Goal: Task Accomplishment & Management: Complete application form

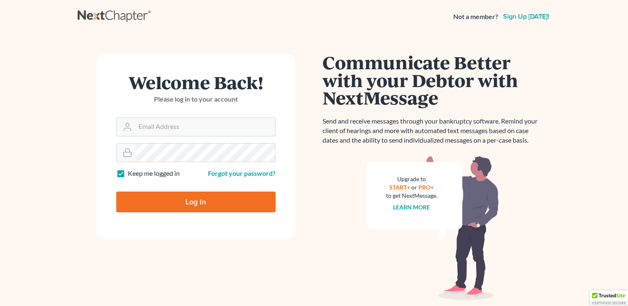
type input "[EMAIL_ADDRESS][DOMAIN_NAME]"
click at [190, 199] on input "Log In" at bounding box center [195, 202] width 159 height 21
type input "Thinking..."
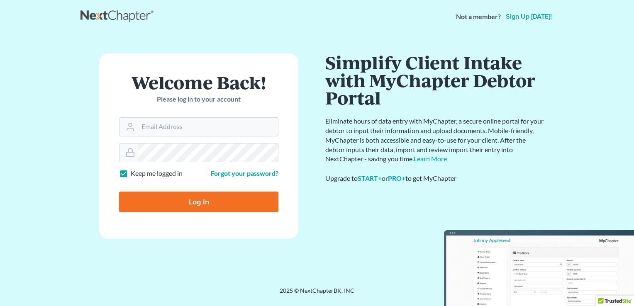
type input "[EMAIL_ADDRESS][DOMAIN_NAME]"
click at [164, 200] on input "Log In" at bounding box center [198, 202] width 159 height 21
type input "Thinking..."
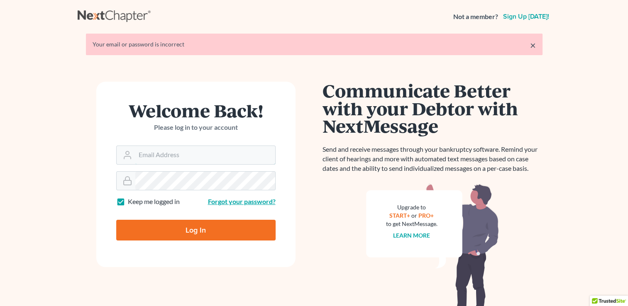
type input "[EMAIL_ADDRESS][DOMAIN_NAME]"
click at [245, 200] on link "Forgot your password?" at bounding box center [242, 202] width 68 height 8
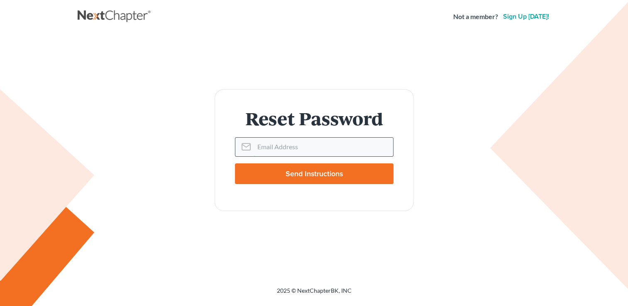
click at [274, 149] on input "Email Address" at bounding box center [323, 147] width 139 height 18
type input "[EMAIL_ADDRESS][DOMAIN_NAME]"
click at [477, 199] on div "Reset Password Email Address lawofficeofthomasfrench@gmail.com Send Instructions" at bounding box center [314, 150] width 465 height 122
click at [325, 173] on input "Send Instructions" at bounding box center [314, 174] width 159 height 21
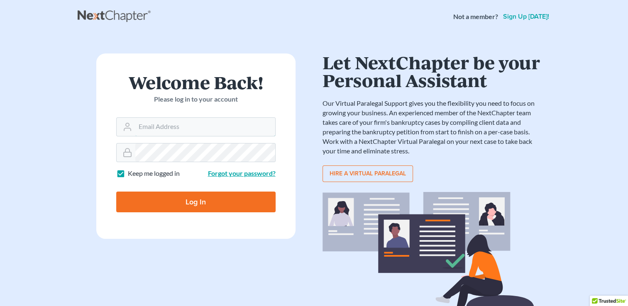
type input "[EMAIL_ADDRESS][DOMAIN_NAME]"
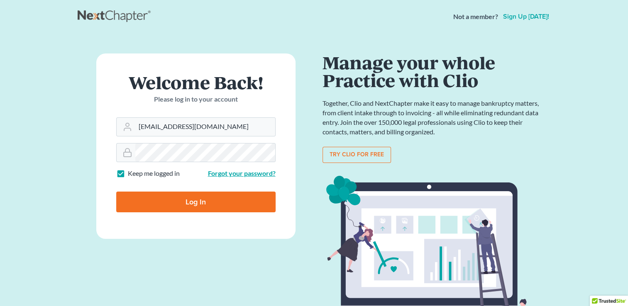
click at [220, 174] on link "Forgot your password?" at bounding box center [242, 173] width 68 height 8
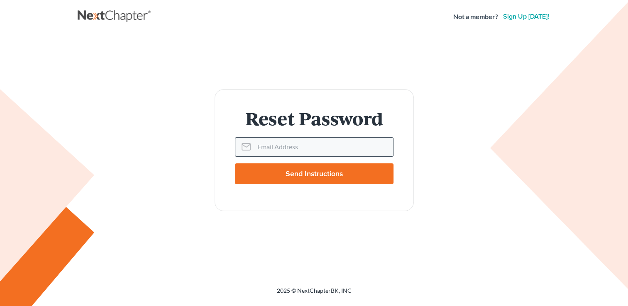
click at [248, 149] on icon at bounding box center [246, 147] width 10 height 10
click at [271, 149] on input "Email Address" at bounding box center [323, 147] width 139 height 18
type input "lawofficeofthomasfrench@gmail,com"
click at [299, 175] on input "Send Instructions" at bounding box center [314, 174] width 159 height 21
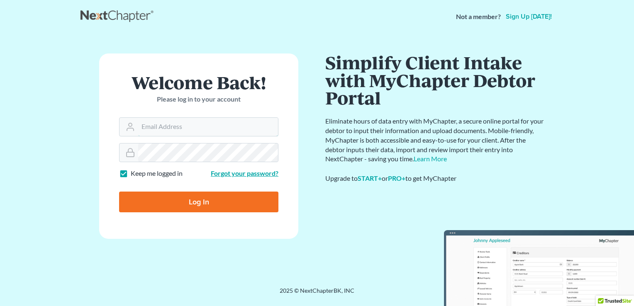
type input "lawofficeofthomasfrench@gmail.com"
click at [253, 171] on link "Forgot your password?" at bounding box center [245, 173] width 68 height 8
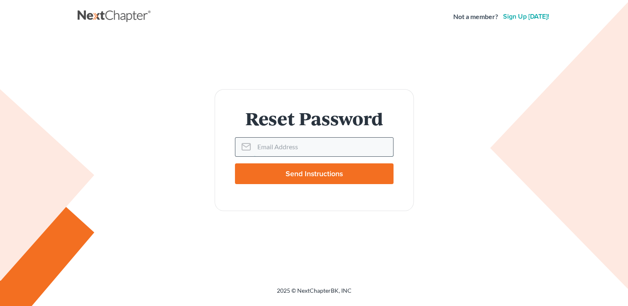
click at [263, 154] on input "Email Address" at bounding box center [323, 147] width 139 height 18
type input "[EMAIL_ADDRESS][DOMAIN_NAME]"
click at [319, 174] on input "Send Instructions" at bounding box center [314, 174] width 159 height 21
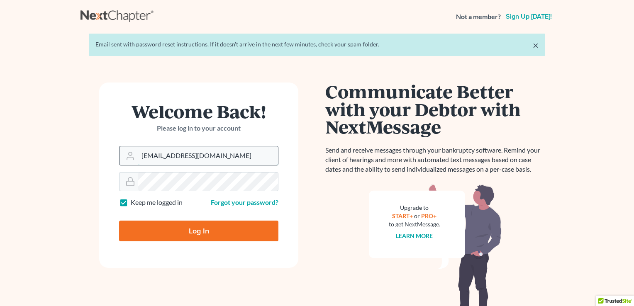
click at [200, 152] on input "[EMAIL_ADDRESS][DOMAIN_NAME]" at bounding box center [208, 156] width 140 height 18
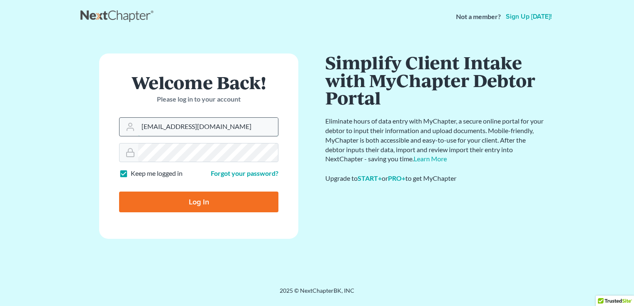
type input "[EMAIL_ADDRESS][DOMAIN_NAME]"
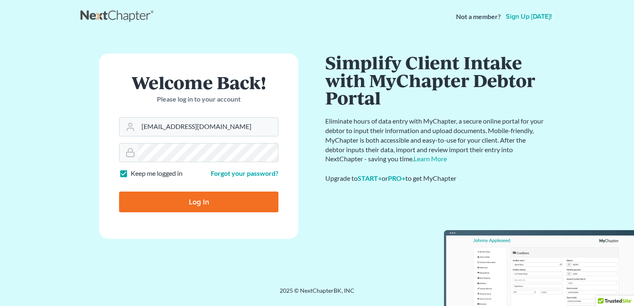
click at [208, 200] on input "Log In" at bounding box center [198, 202] width 159 height 21
type input "Thinking..."
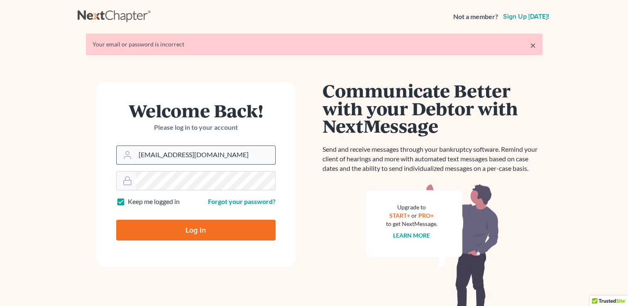
click at [196, 154] on input "[EMAIL_ADDRESS][DOMAIN_NAME]" at bounding box center [205, 155] width 140 height 18
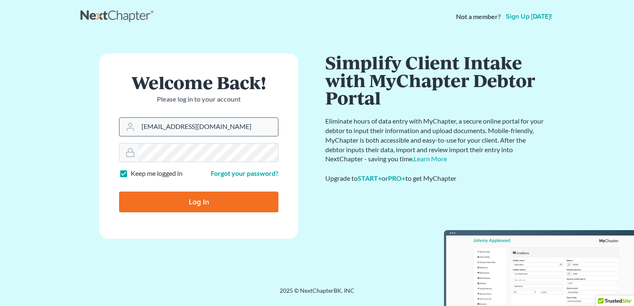
type input "lawofficeofthomasfrenchecf@gmail.com"
click at [218, 206] on input "Log In" at bounding box center [198, 202] width 159 height 21
type input "Thinking..."
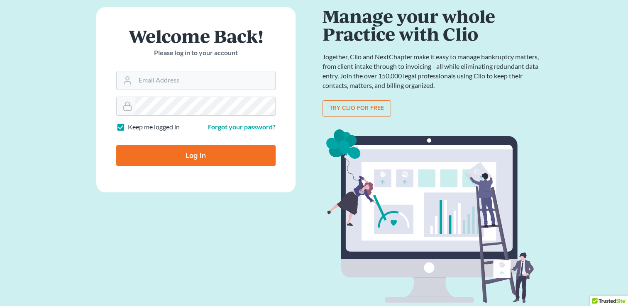
scroll to position [81, 0]
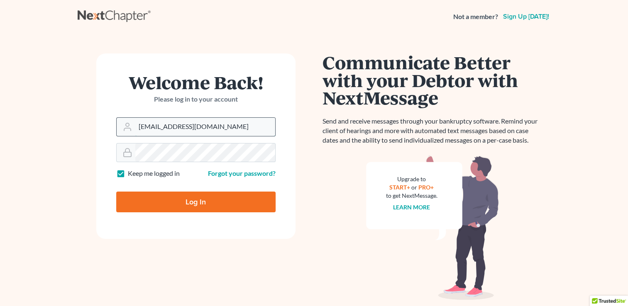
click at [198, 129] on input "[EMAIL_ADDRESS][DOMAIN_NAME]" at bounding box center [205, 127] width 140 height 18
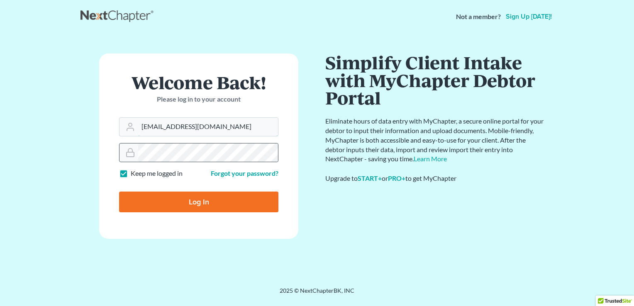
type input "[EMAIL_ADDRESS][DOMAIN_NAME]"
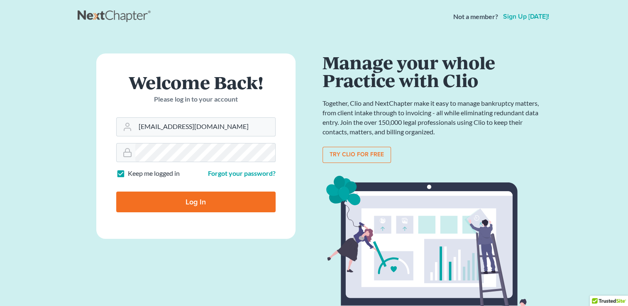
click at [136, 194] on input "Log In" at bounding box center [195, 202] width 159 height 21
type input "Thinking..."
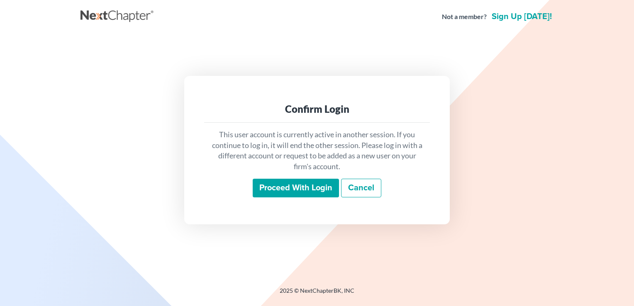
click at [303, 186] on input "Proceed with login" at bounding box center [296, 188] width 86 height 19
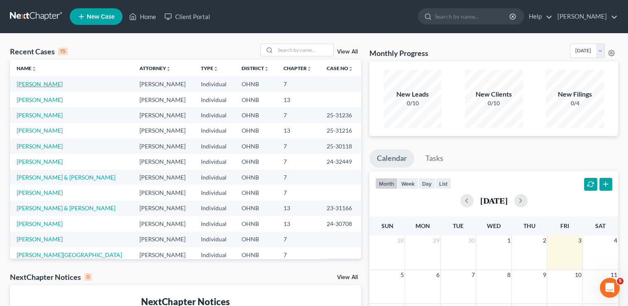
click at [35, 86] on link "[PERSON_NAME]" at bounding box center [40, 84] width 46 height 7
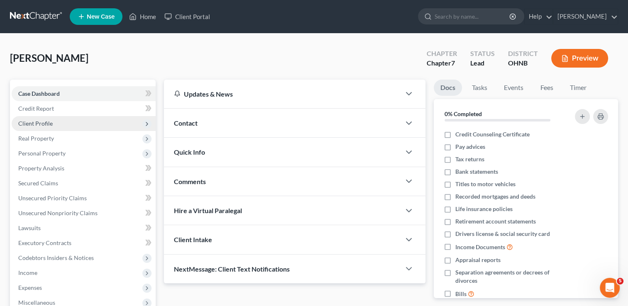
click at [38, 118] on span "Client Profile" at bounding box center [84, 123] width 144 height 15
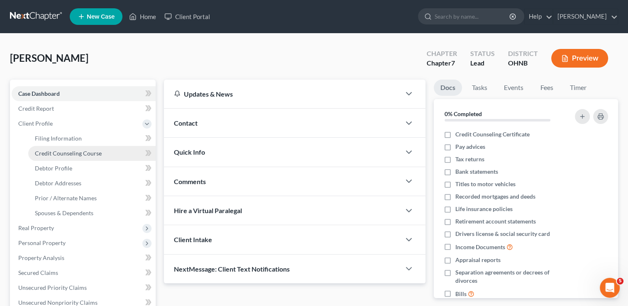
click at [64, 151] on span "Credit Counseling Course" at bounding box center [68, 153] width 67 height 7
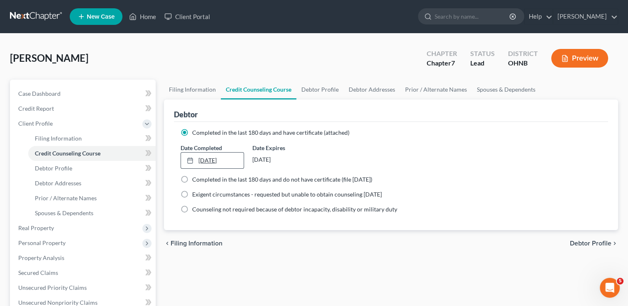
click at [220, 161] on link "[DATE]" at bounding box center [212, 161] width 62 height 16
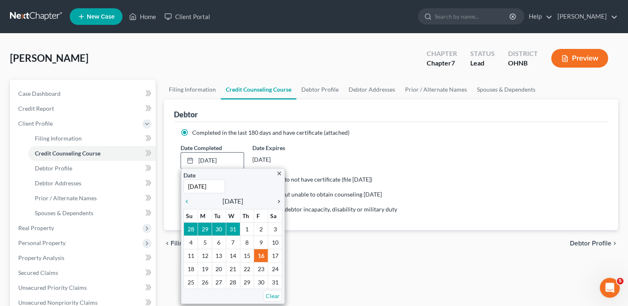
click at [280, 202] on icon "chevron_right" at bounding box center [276, 201] width 11 height 7
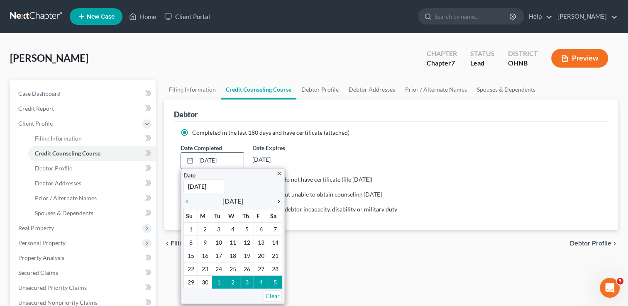
click at [280, 202] on icon "chevron_right" at bounding box center [276, 201] width 11 height 7
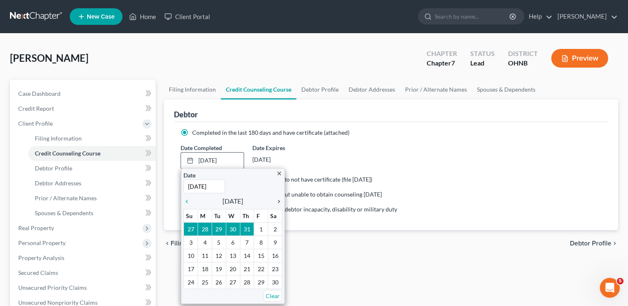
click at [280, 202] on icon "chevron_right" at bounding box center [276, 201] width 11 height 7
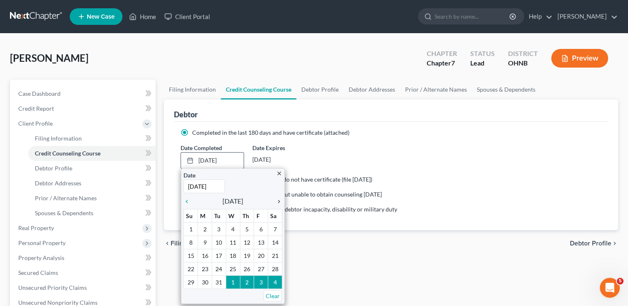
click at [280, 202] on icon "chevron_right" at bounding box center [276, 201] width 11 height 7
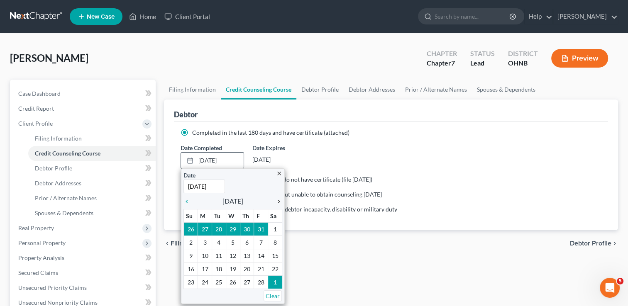
click at [280, 202] on icon "chevron_right" at bounding box center [276, 201] width 11 height 7
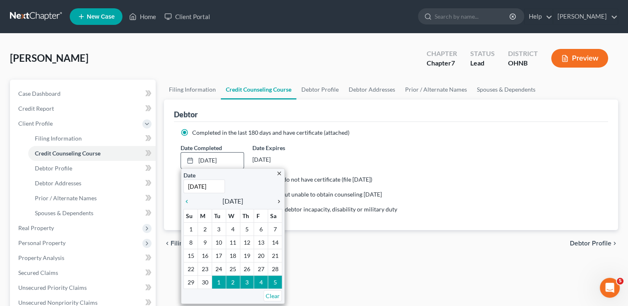
click at [280, 202] on icon "chevron_right" at bounding box center [276, 201] width 11 height 7
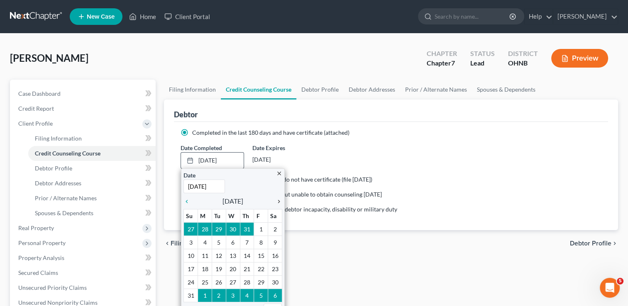
click at [280, 201] on icon "chevron_right" at bounding box center [276, 201] width 11 height 7
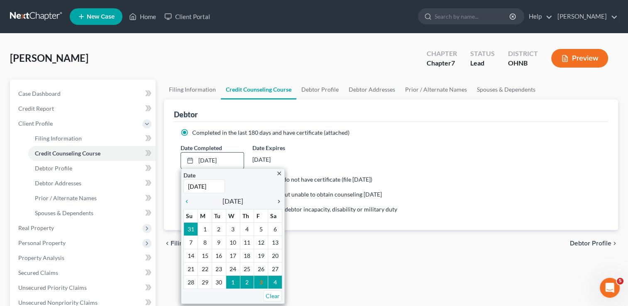
click at [280, 201] on icon "chevron_right" at bounding box center [276, 201] width 11 height 7
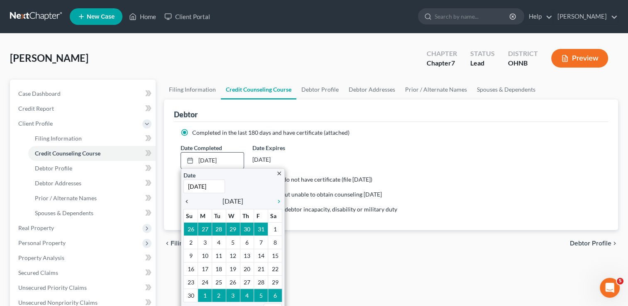
click at [188, 199] on icon "chevron_left" at bounding box center [188, 201] width 11 height 7
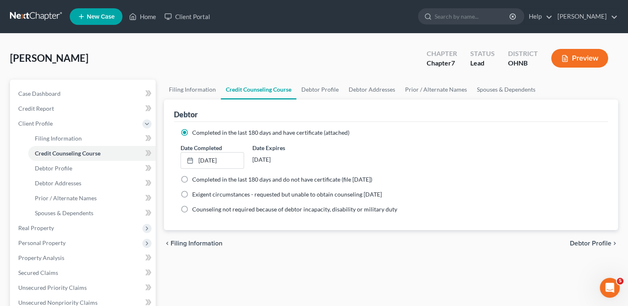
click at [192, 176] on label "Completed in the last 180 days and do not have certificate (file [DATE])" at bounding box center [282, 180] width 180 height 8
click at [196, 176] on input "Completed in the last 180 days and do not have certificate (file [DATE])" at bounding box center [198, 178] width 5 height 5
radio input "true"
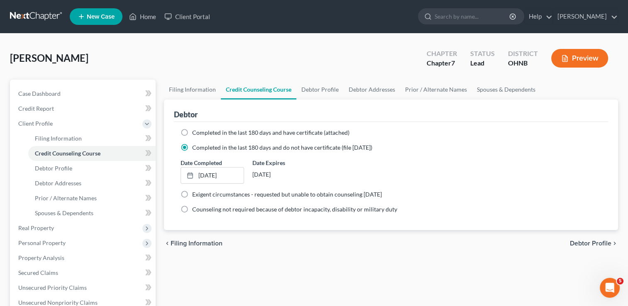
click at [192, 132] on label "Completed in the last 180 days and have certificate (attached)" at bounding box center [270, 133] width 157 height 8
click at [196, 132] on input "Completed in the last 180 days and have certificate (attached)" at bounding box center [198, 131] width 5 height 5
radio input "true"
radio input "false"
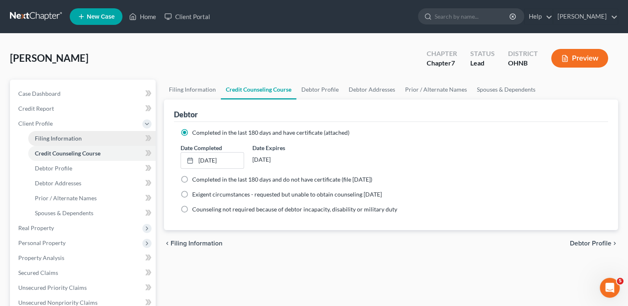
click at [55, 139] on span "Filing Information" at bounding box center [58, 138] width 47 height 7
select select "1"
select select "0"
select select "36"
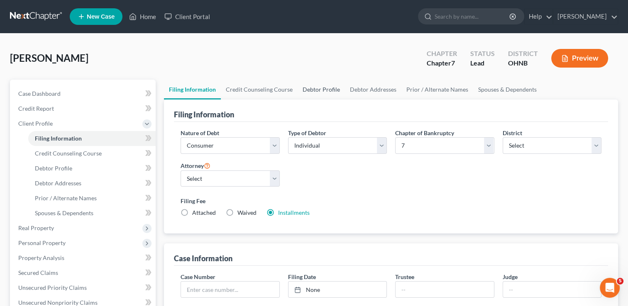
click at [316, 86] on link "Debtor Profile" at bounding box center [321, 90] width 47 height 20
select select "0"
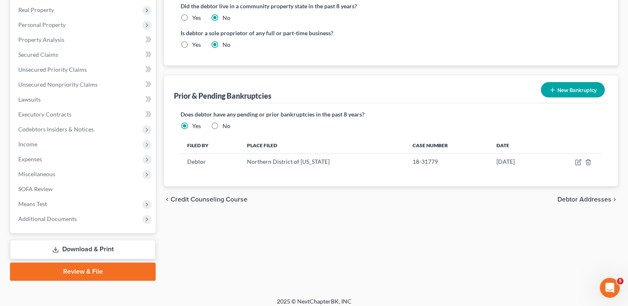
scroll to position [219, 0]
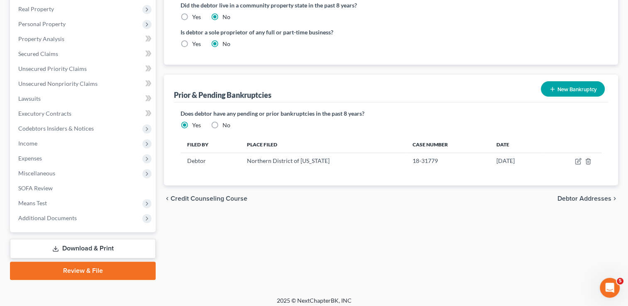
click at [563, 196] on span "Debtor Addresses" at bounding box center [585, 199] width 54 height 7
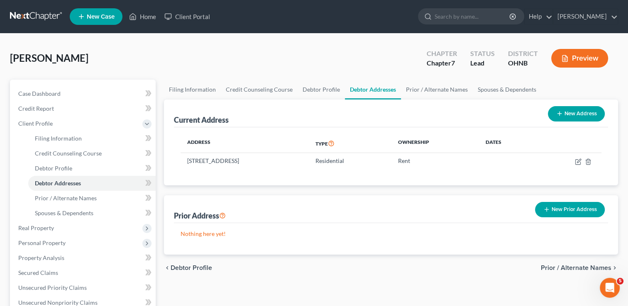
scroll to position [19, 0]
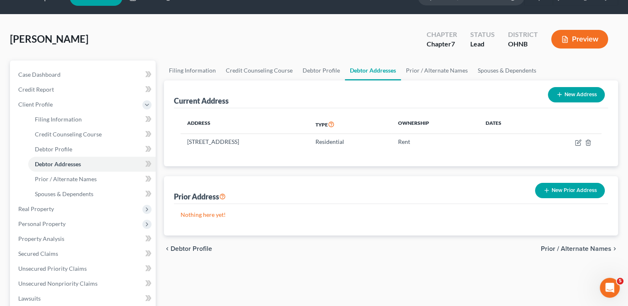
click at [557, 246] on span "Prior / Alternate Names" at bounding box center [576, 249] width 71 height 7
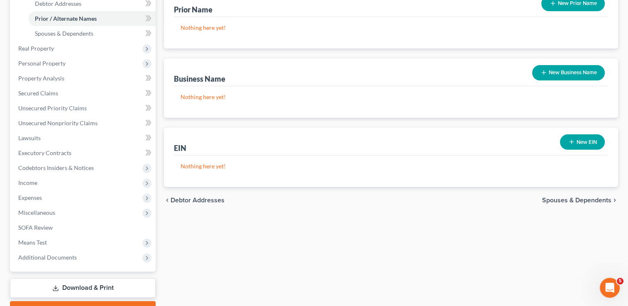
scroll to position [183, 0]
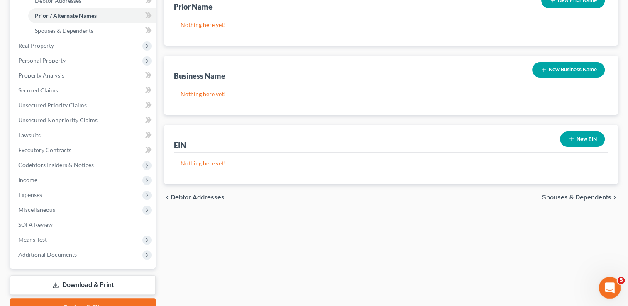
click at [614, 281] on div "Open Intercom Messenger" at bounding box center [608, 286] width 27 height 27
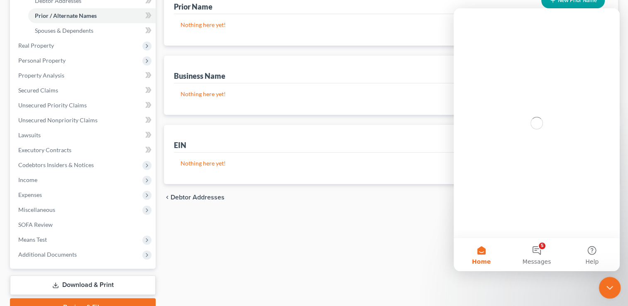
scroll to position [0, 0]
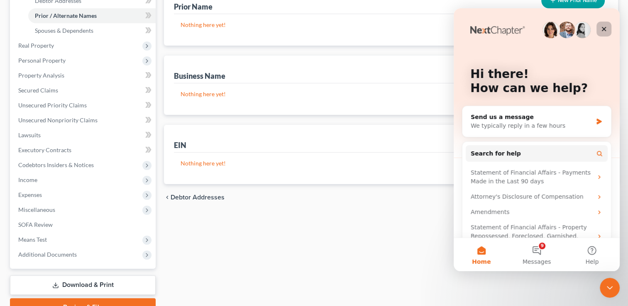
click at [603, 29] on icon "Close" at bounding box center [604, 29] width 5 height 5
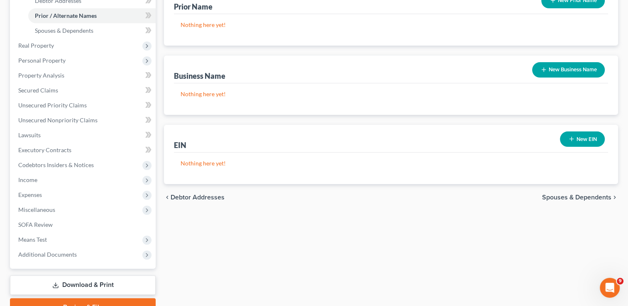
drag, startPoint x: 620, startPoint y: 281, endPoint x: 312, endPoint y: 268, distance: 308.3
drag, startPoint x: 312, startPoint y: 268, endPoint x: 621, endPoint y: 281, distance: 308.7
click at [621, 281] on span "9" at bounding box center [621, 280] width 7 height 7
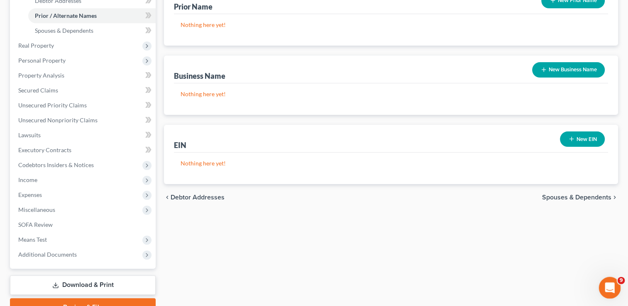
click at [621, 281] on span "9" at bounding box center [621, 280] width 7 height 7
click at [608, 285] on icon "Open Intercom Messenger" at bounding box center [609, 287] width 14 height 14
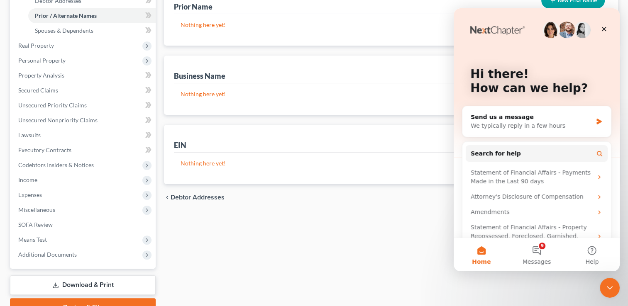
scroll to position [22, 0]
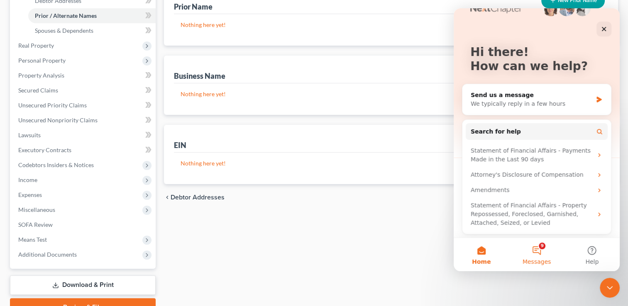
click at [535, 249] on button "9 Messages" at bounding box center [536, 254] width 55 height 33
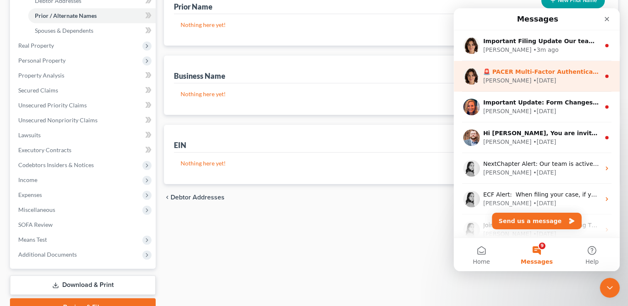
drag, startPoint x: 518, startPoint y: 70, endPoint x: 466, endPoint y: 82, distance: 52.8
click at [466, 82] on img "Intercom messenger" at bounding box center [471, 76] width 17 height 17
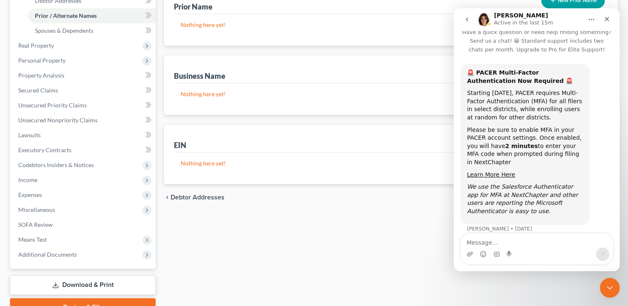
scroll to position [10, 0]
drag, startPoint x: 608, startPoint y: 22, endPoint x: 605, endPoint y: 16, distance: 6.7
click at [605, 19] on icon "Close" at bounding box center [607, 19] width 7 height 7
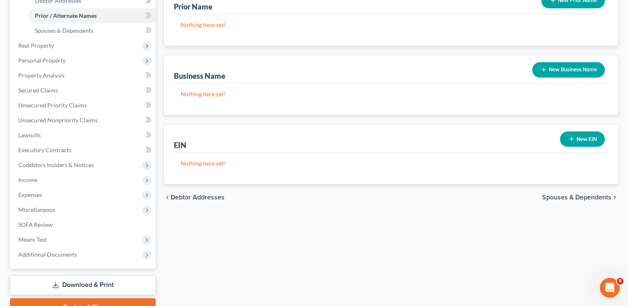
drag, startPoint x: 577, startPoint y: 195, endPoint x: 559, endPoint y: 198, distance: 18.2
click at [559, 198] on span "Spouses & Dependents" at bounding box center [576, 197] width 69 height 7
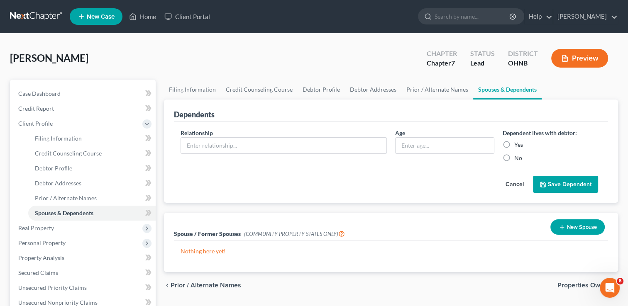
click at [559, 198] on div "Relationship * Age Dependent lives with debtor: Yes No Cancel Save Dependent" at bounding box center [391, 162] width 434 height 81
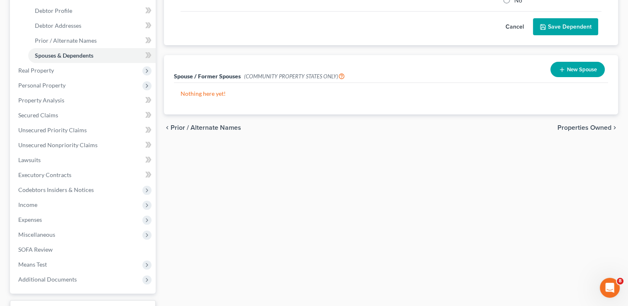
scroll to position [224, 0]
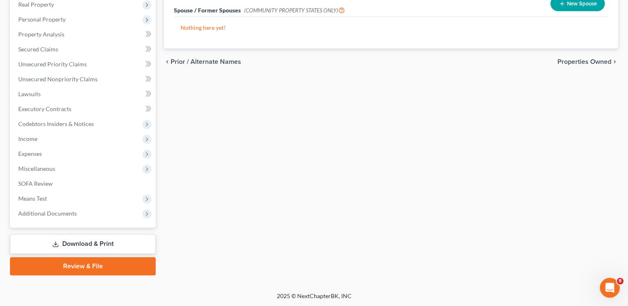
click at [560, 61] on span "Properties Owned" at bounding box center [585, 62] width 54 height 7
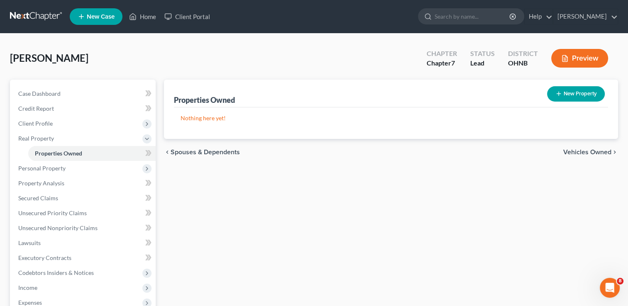
click at [576, 152] on span "Vehicles Owned" at bounding box center [587, 152] width 48 height 7
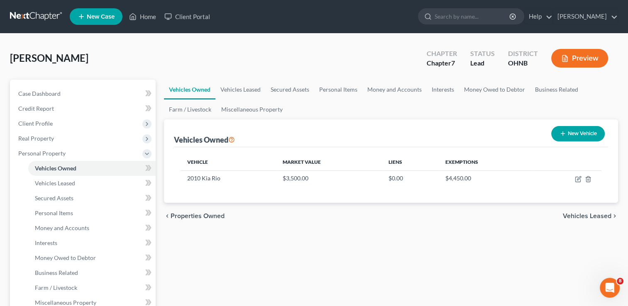
click at [581, 215] on span "Vehicles Leased" at bounding box center [587, 216] width 49 height 7
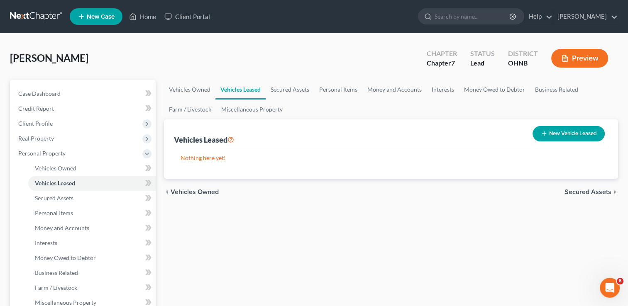
click at [577, 189] on span "Secured Assets" at bounding box center [588, 192] width 47 height 7
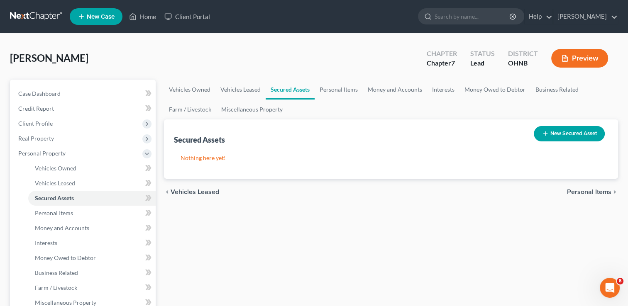
click at [577, 189] on span "Personal Items" at bounding box center [589, 192] width 44 height 7
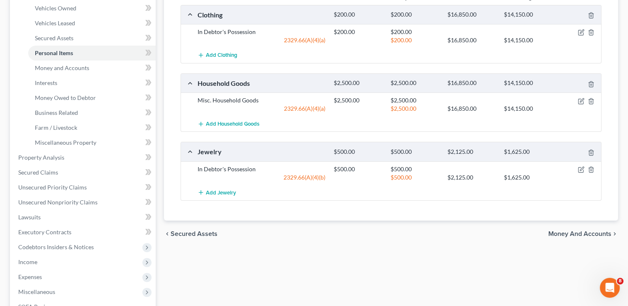
scroll to position [159, 0]
click at [568, 233] on span "Money and Accounts" at bounding box center [579, 235] width 63 height 7
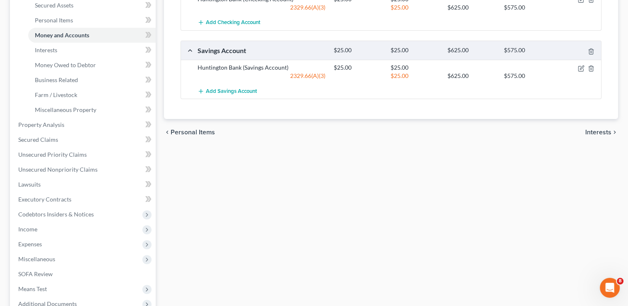
scroll to position [194, 0]
click at [609, 130] on span "Interests" at bounding box center [598, 131] width 26 height 7
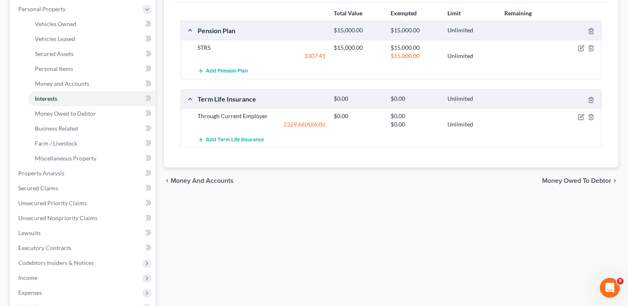
scroll to position [218, 0]
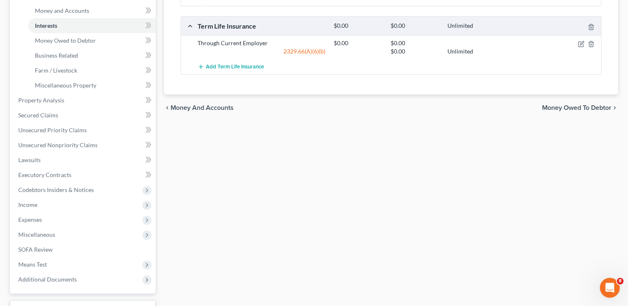
click at [562, 105] on span "Money Owed to Debtor" at bounding box center [576, 108] width 69 height 7
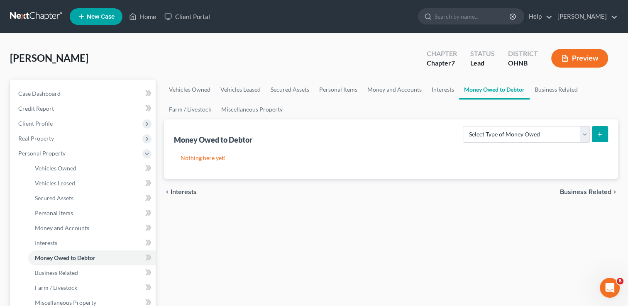
scroll to position [90, 0]
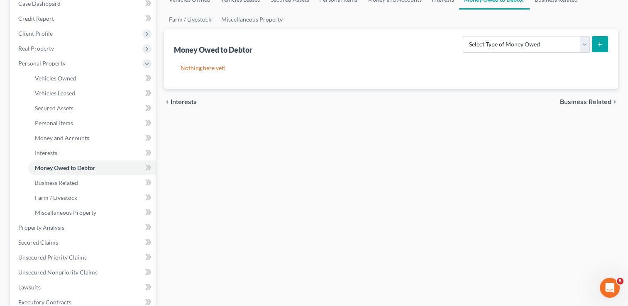
click at [582, 100] on span "Business Related" at bounding box center [585, 102] width 51 height 7
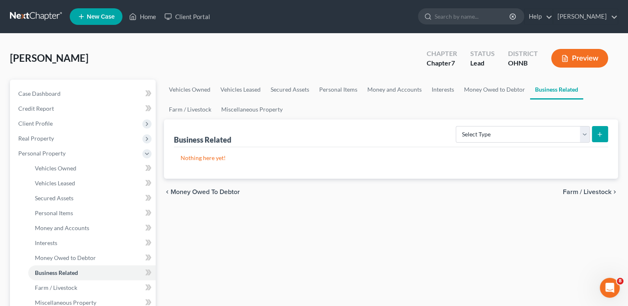
click at [576, 189] on span "Farm / Livestock" at bounding box center [587, 192] width 49 height 7
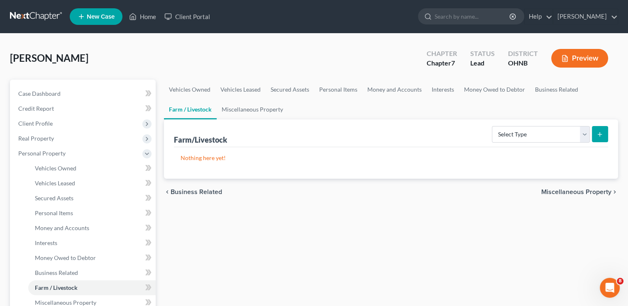
click at [576, 191] on span "Miscellaneous Property" at bounding box center [576, 192] width 70 height 7
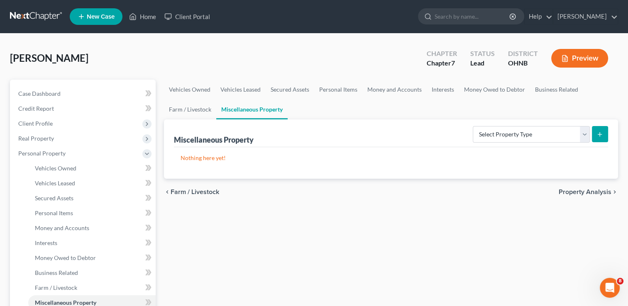
click at [576, 191] on span "Property Analysis" at bounding box center [585, 192] width 53 height 7
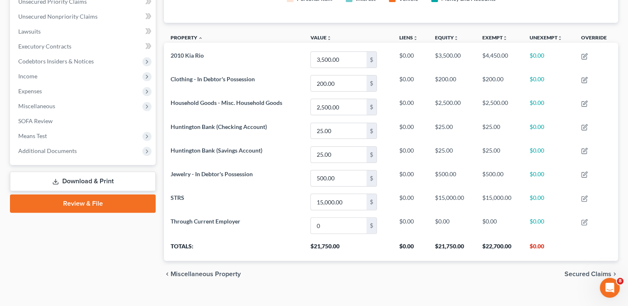
scroll to position [191, 0]
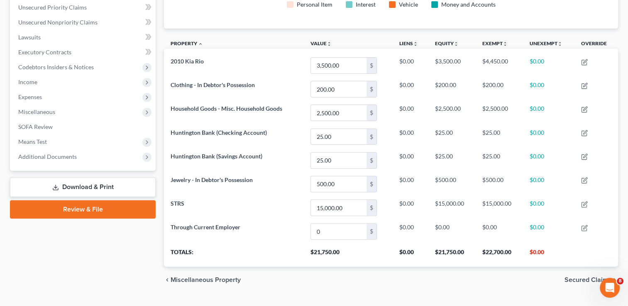
click at [575, 279] on span "Secured Claims" at bounding box center [588, 280] width 47 height 7
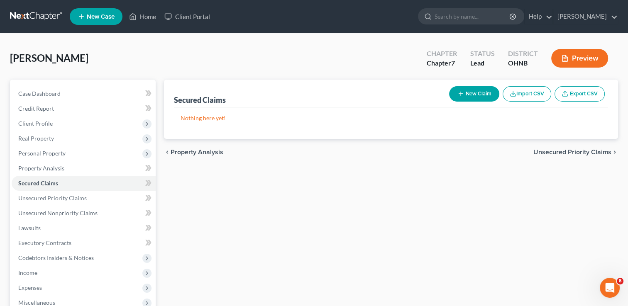
click at [558, 149] on span "Unsecured Priority Claims" at bounding box center [572, 152] width 78 height 7
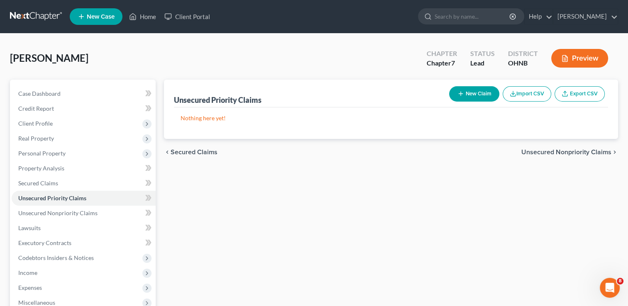
click at [558, 149] on span "Unsecured Nonpriority Claims" at bounding box center [566, 152] width 90 height 7
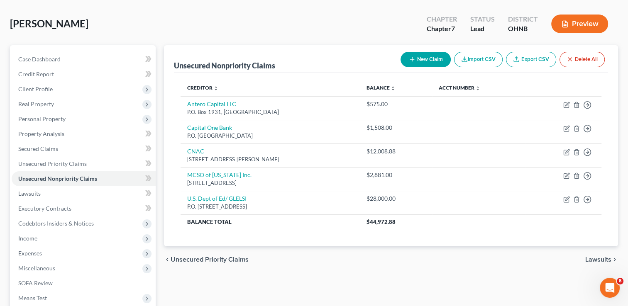
scroll to position [67, 0]
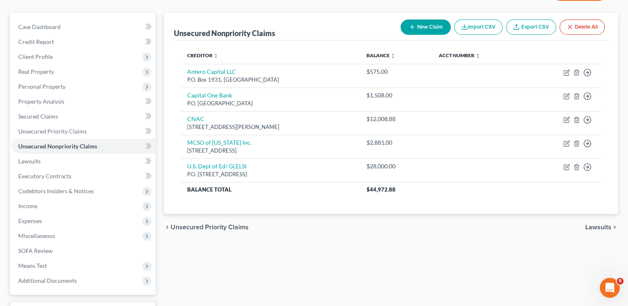
click at [597, 224] on span "Lawsuits" at bounding box center [598, 227] width 26 height 7
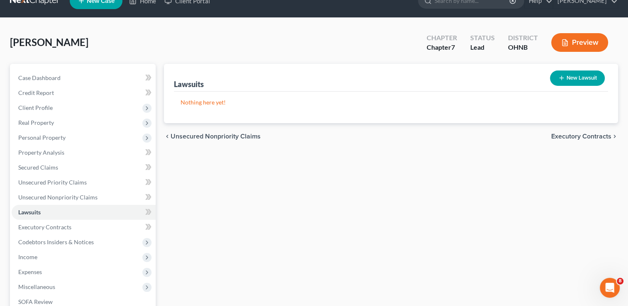
scroll to position [25, 0]
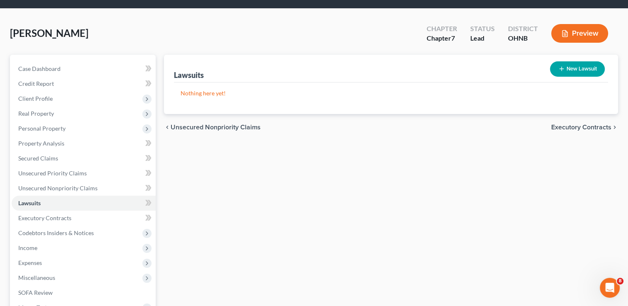
click at [575, 127] on span "Executory Contracts" at bounding box center [581, 127] width 60 height 7
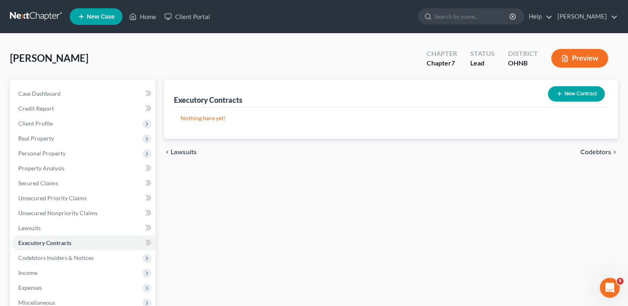
click at [601, 152] on span "Codebtors" at bounding box center [595, 152] width 31 height 7
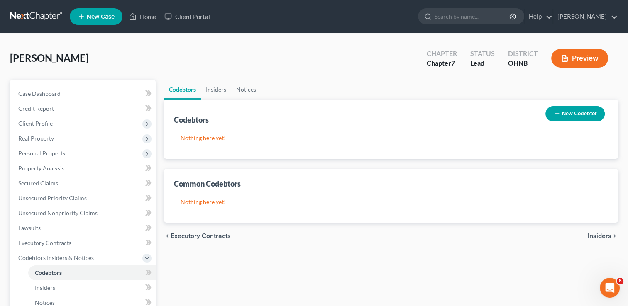
click at [598, 235] on span "Insiders" at bounding box center [600, 236] width 24 height 7
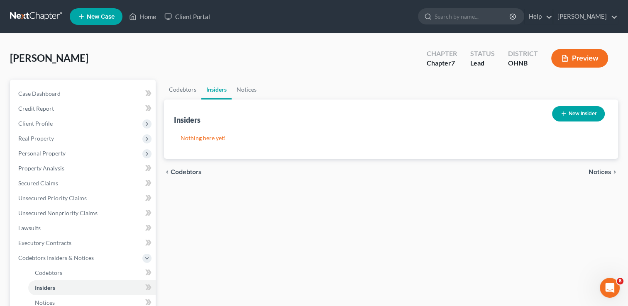
click at [596, 170] on span "Notices" at bounding box center [600, 172] width 23 height 7
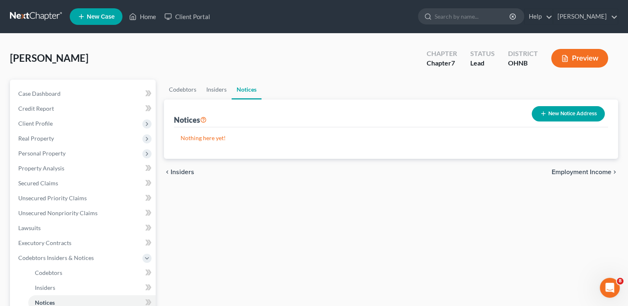
click at [583, 170] on span "Employment Income" at bounding box center [582, 172] width 60 height 7
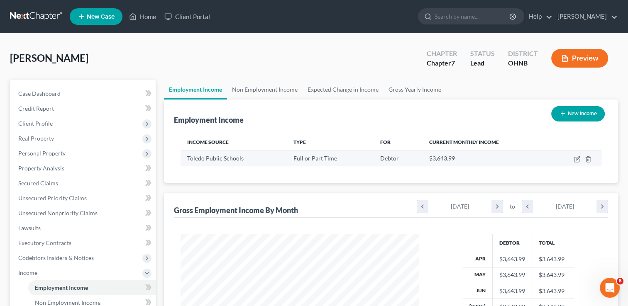
drag, startPoint x: 575, startPoint y: 160, endPoint x: 536, endPoint y: 164, distance: 39.2
click at [536, 164] on td "$3,643.99" at bounding box center [486, 159] width 127 height 16
click at [573, 155] on td at bounding box center [575, 159] width 53 height 16
click at [576, 157] on icon "button" at bounding box center [577, 159] width 7 height 7
select select "0"
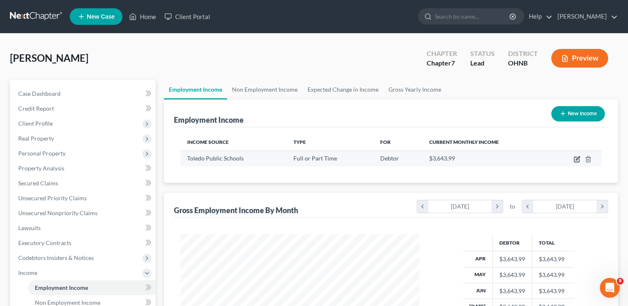
select select "2"
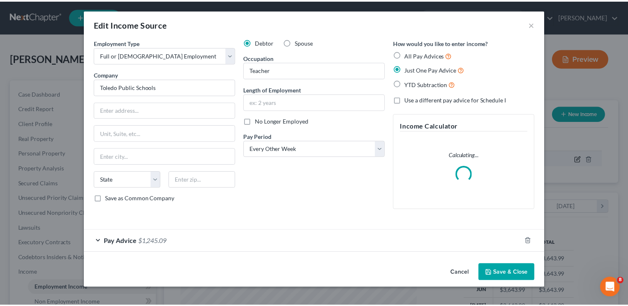
scroll to position [148, 257]
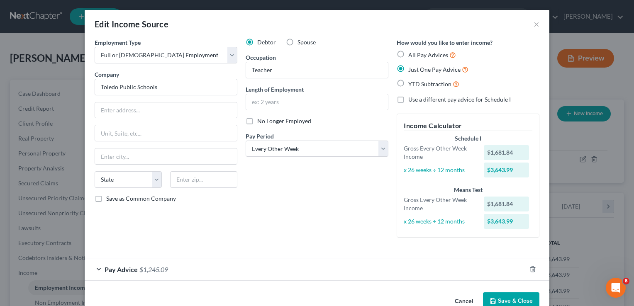
click at [508, 297] on button "Save & Close" at bounding box center [511, 301] width 56 height 17
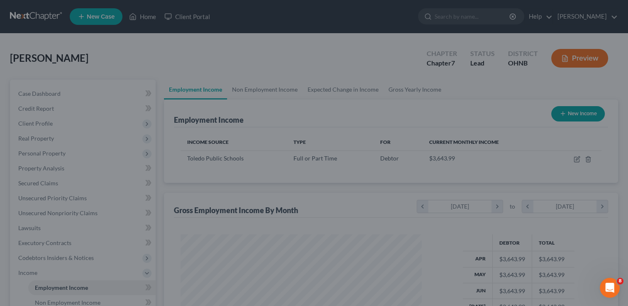
scroll to position [414989, 414882]
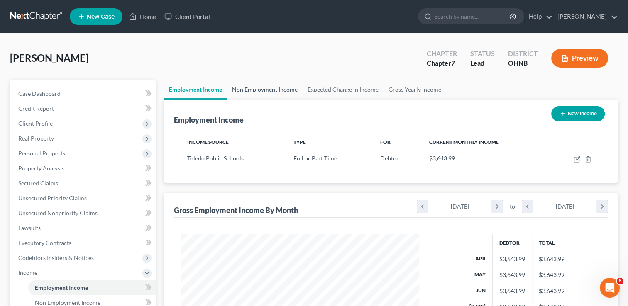
click at [258, 87] on link "Non Employment Income" at bounding box center [265, 90] width 76 height 20
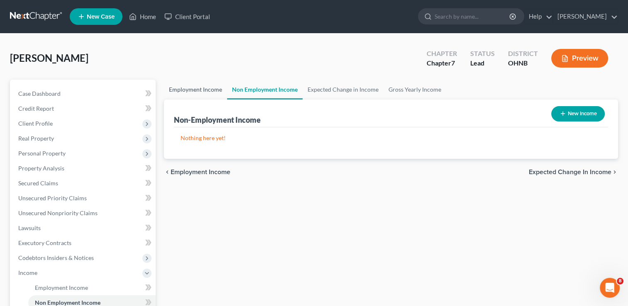
click at [194, 90] on link "Employment Income" at bounding box center [195, 90] width 63 height 20
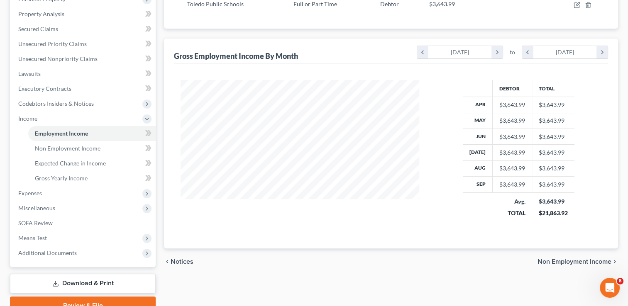
scroll to position [173, 0]
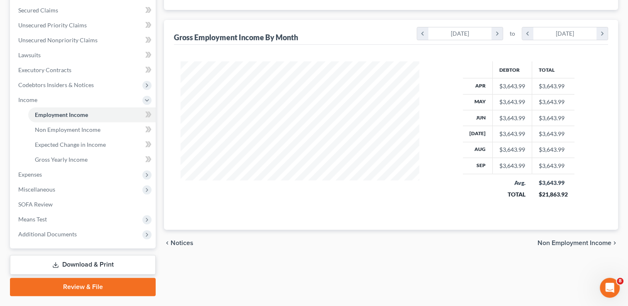
click at [545, 240] on span "Non Employment Income" at bounding box center [575, 243] width 74 height 7
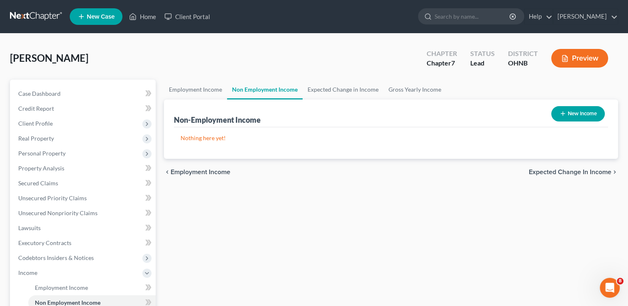
click at [534, 171] on span "Expected Change in Income" at bounding box center [570, 172] width 83 height 7
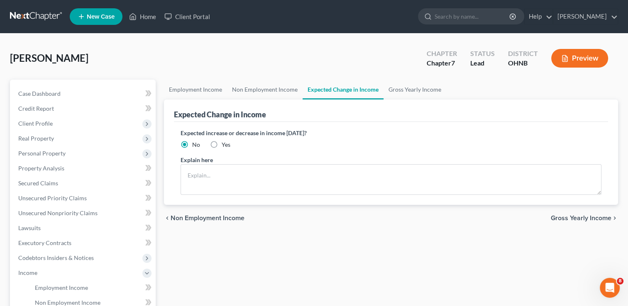
click at [554, 221] on span "Gross Yearly Income" at bounding box center [581, 218] width 61 height 7
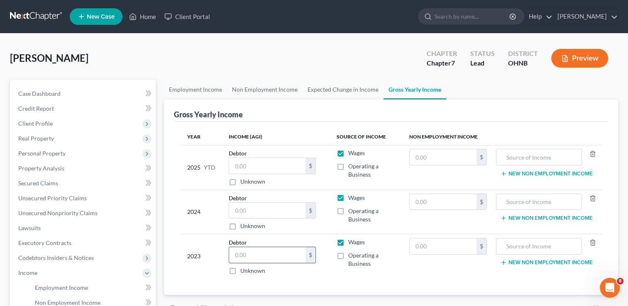
click at [242, 249] on input "text" at bounding box center [267, 255] width 76 height 16
type input "36,660"
click at [248, 207] on input "text" at bounding box center [267, 211] width 76 height 16
click at [256, 209] on input "39" at bounding box center [267, 211] width 76 height 16
type input "39,919"
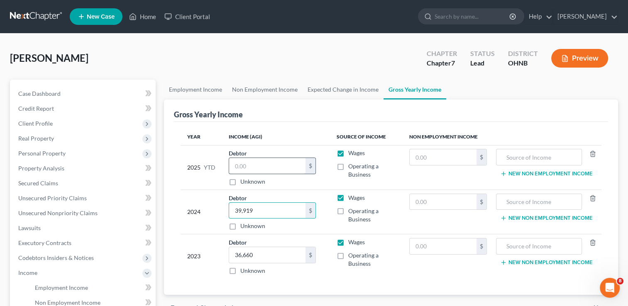
click at [242, 165] on input "text" at bounding box center [267, 166] width 76 height 16
type input "32,000"
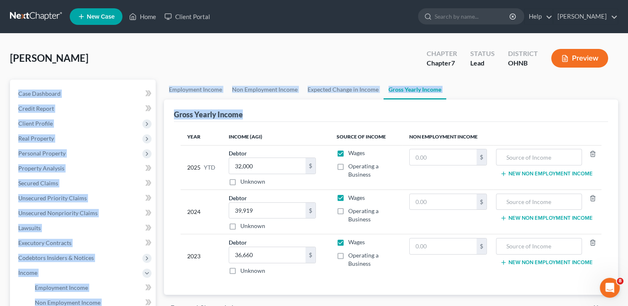
drag, startPoint x: 627, startPoint y: 76, endPoint x: 632, endPoint y: 119, distance: 43.5
click at [628, 119] on html "Home New Case Client Portal [PERSON_NAME] [EMAIL_ADDRESS][DOMAIN_NAME] My Accou…" at bounding box center [314, 250] width 628 height 501
drag, startPoint x: 632, startPoint y: 119, endPoint x: 555, endPoint y: 81, distance: 86.2
click at [555, 81] on ul "Employment Income Non Employment Income Expected Change in Income Gross Yearly …" at bounding box center [391, 90] width 454 height 20
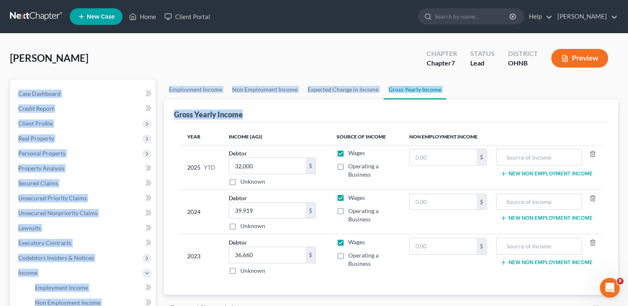
click at [555, 81] on ul "Employment Income Non Employment Income Expected Change in Income Gross Yearly …" at bounding box center [391, 90] width 454 height 20
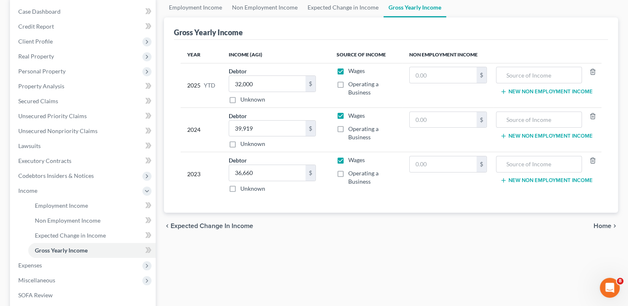
scroll to position [83, 0]
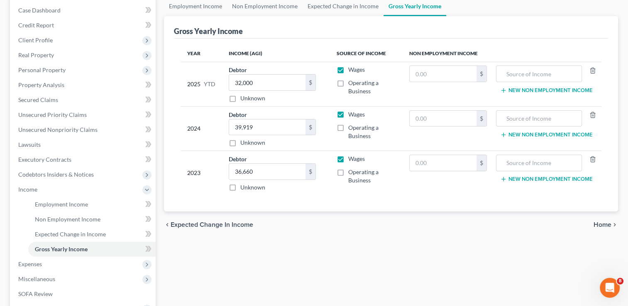
click at [602, 224] on span "Home" at bounding box center [603, 225] width 18 height 7
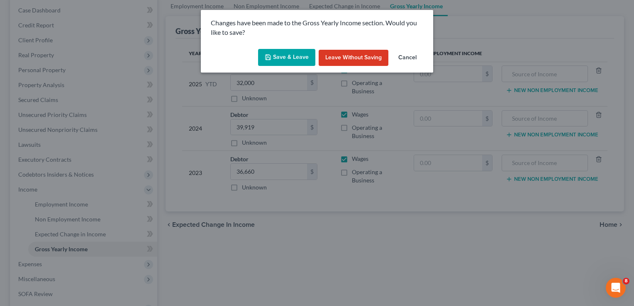
click at [287, 59] on button "Save & Leave" at bounding box center [286, 57] width 57 height 17
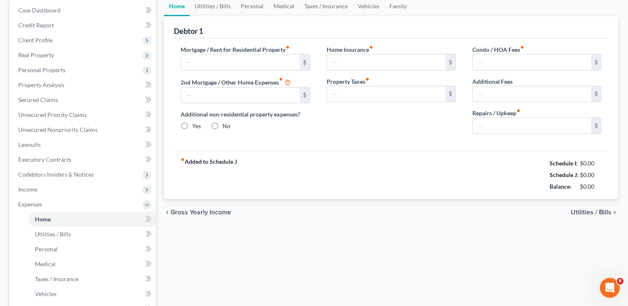
type input "800.00"
type input "0.00"
radio input "true"
type input "0.00"
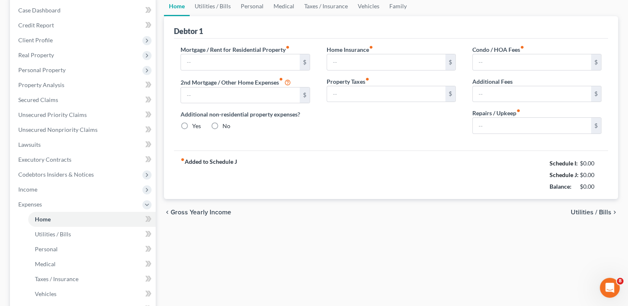
type input "0.00"
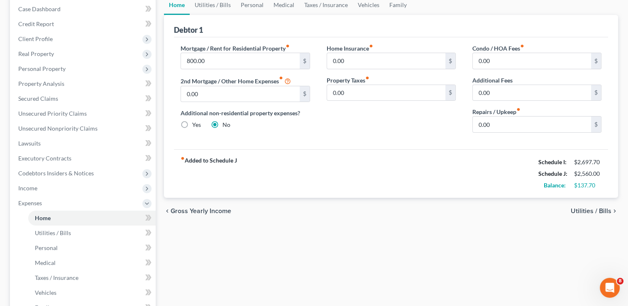
scroll to position [90, 0]
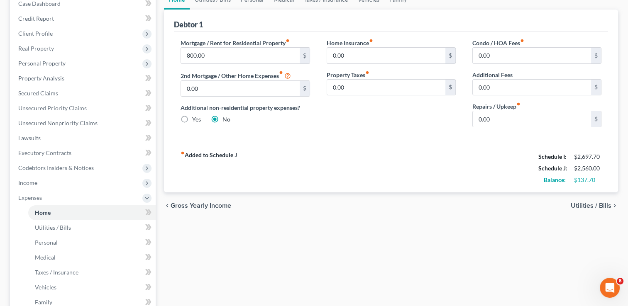
click at [587, 204] on span "Utilities / Bills" at bounding box center [591, 206] width 41 height 7
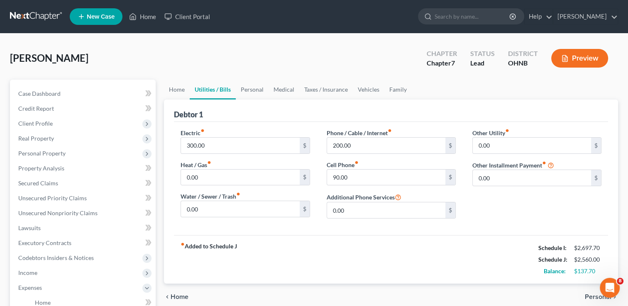
click at [586, 296] on span "Personal" at bounding box center [598, 297] width 27 height 7
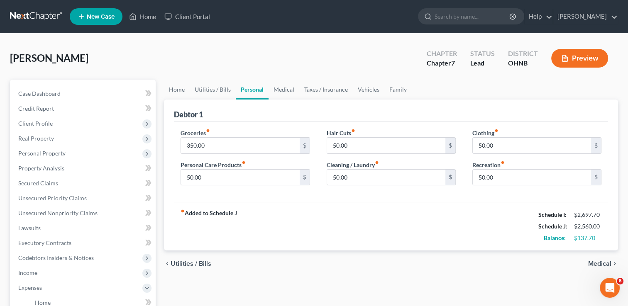
click at [591, 261] on span "Medical" at bounding box center [599, 264] width 23 height 7
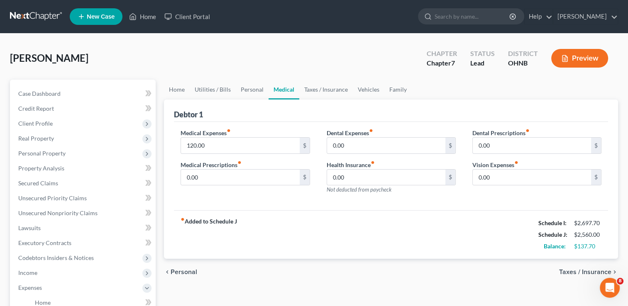
click at [578, 272] on span "Taxes / Insurance" at bounding box center [585, 272] width 52 height 7
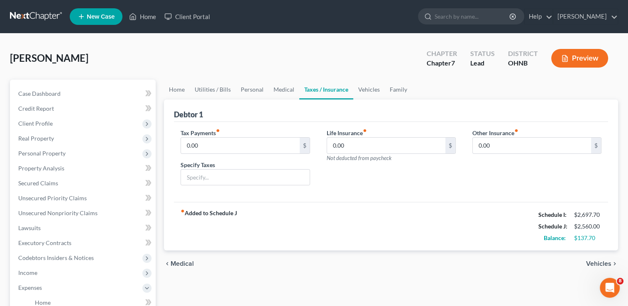
click at [597, 261] on span "Vehicles" at bounding box center [598, 264] width 25 height 7
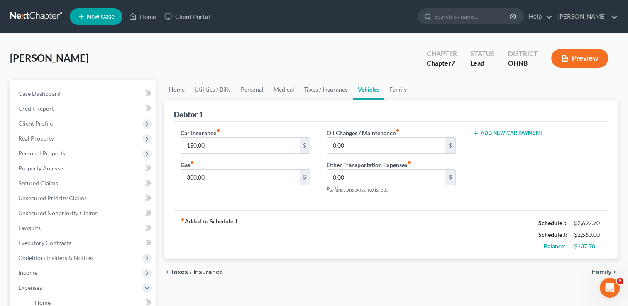
drag, startPoint x: 599, startPoint y: 270, endPoint x: 546, endPoint y: 286, distance: 55.2
click at [546, 286] on div "Home Utilities / Bills Personal Medical Taxes / Insurance Vehicles Family Debto…" at bounding box center [391, 297] width 462 height 435
click at [24, 273] on span "Income" at bounding box center [27, 272] width 19 height 7
click at [61, 285] on span "Employment Income" at bounding box center [61, 287] width 53 height 7
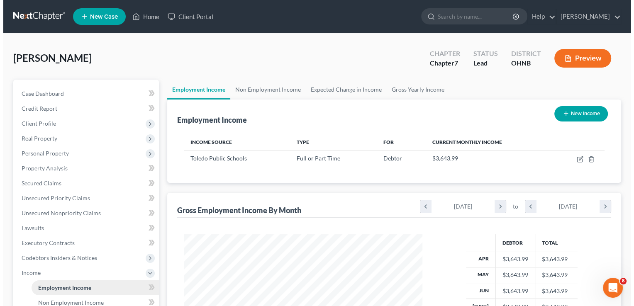
scroll to position [148, 255]
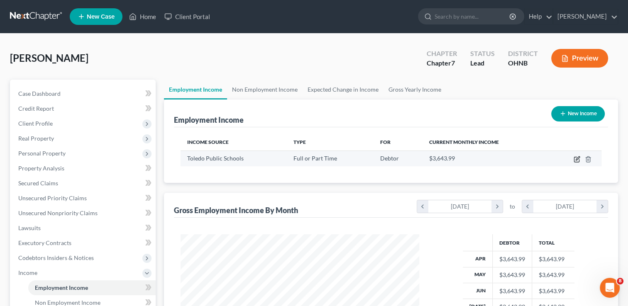
drag, startPoint x: 580, startPoint y: 160, endPoint x: 575, endPoint y: 161, distance: 5.3
click at [575, 161] on icon "button" at bounding box center [577, 159] width 7 height 7
select select "0"
select select "2"
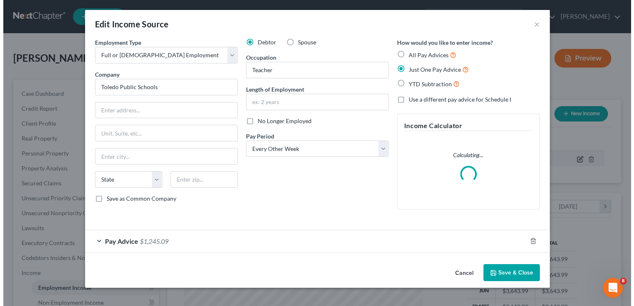
scroll to position [148, 257]
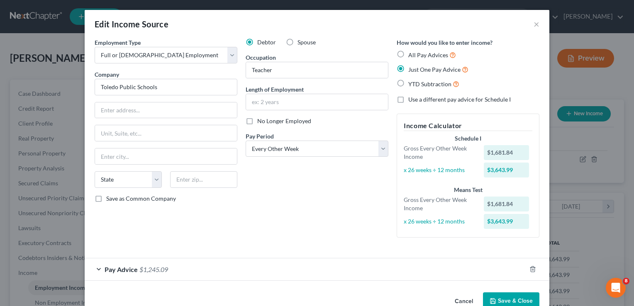
click at [227, 265] on div "Pay Advice $1,245.09" at bounding box center [306, 270] width 442 height 22
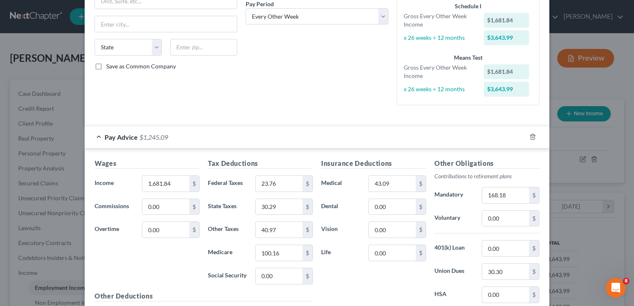
scroll to position [136, 0]
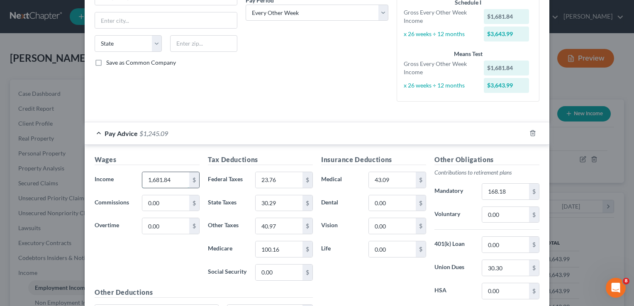
click at [181, 175] on input "1,681.84" at bounding box center [165, 180] width 47 height 16
type input "1,549.00"
type input "88.90"
type input "28.01"
type input "38.73"
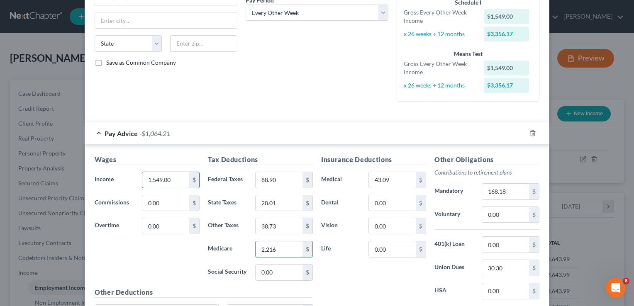
type input "2,216"
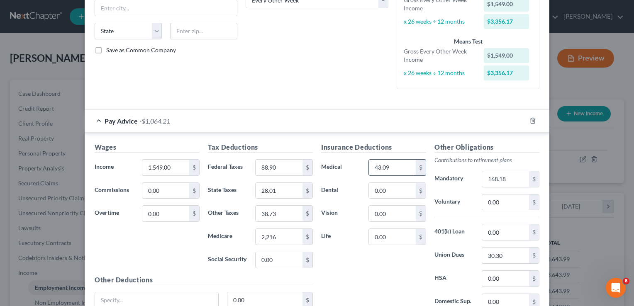
click at [395, 167] on input "43.09" at bounding box center [392, 168] width 47 height 16
click at [505, 176] on input "168.18" at bounding box center [505, 179] width 47 height 16
type input "154.91"
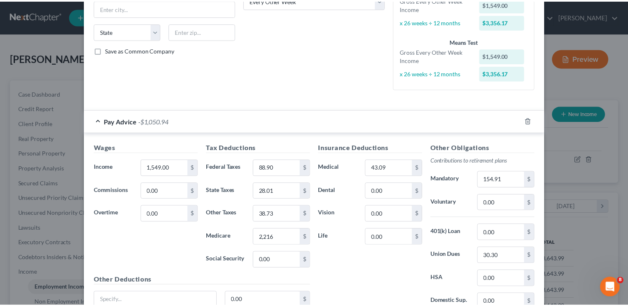
scroll to position [221, 0]
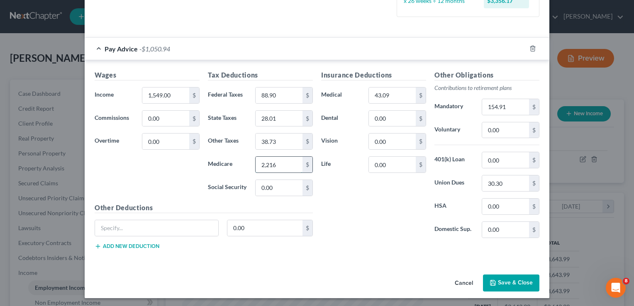
click at [286, 163] on input "2,216" at bounding box center [279, 165] width 47 height 16
type input "22"
click at [520, 276] on button "Save & Close" at bounding box center [511, 283] width 56 height 17
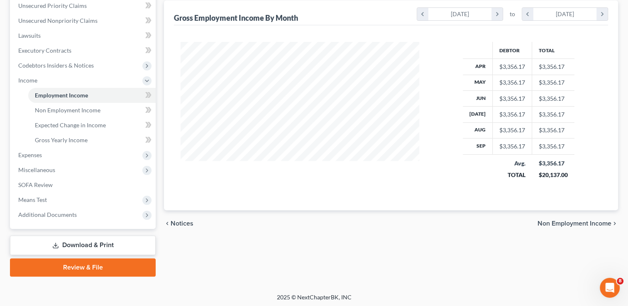
scroll to position [193, 0]
click at [570, 222] on span "Non Employment Income" at bounding box center [575, 223] width 74 height 7
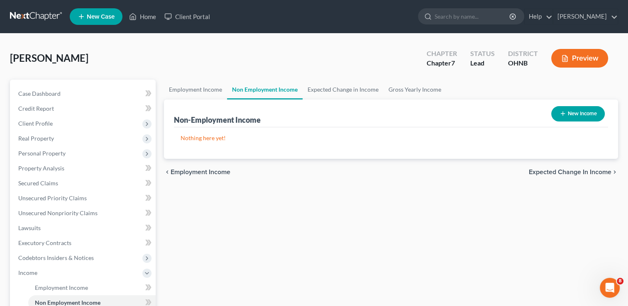
click at [573, 171] on span "Expected Change in Income" at bounding box center [570, 172] width 83 height 7
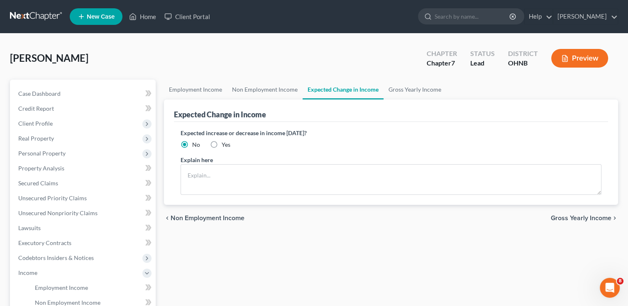
click at [575, 215] on span "Gross Yearly Income" at bounding box center [581, 218] width 61 height 7
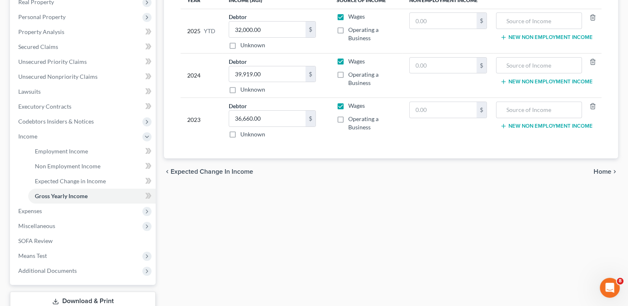
scroll to position [152, 0]
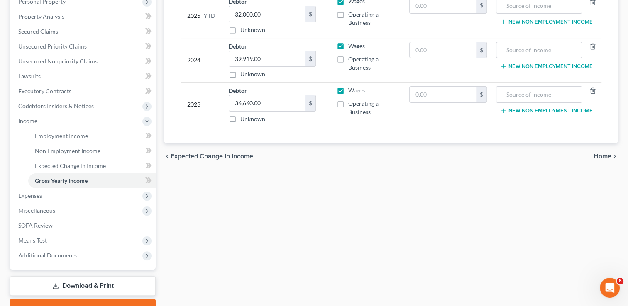
click at [600, 153] on span "Home" at bounding box center [603, 156] width 18 height 7
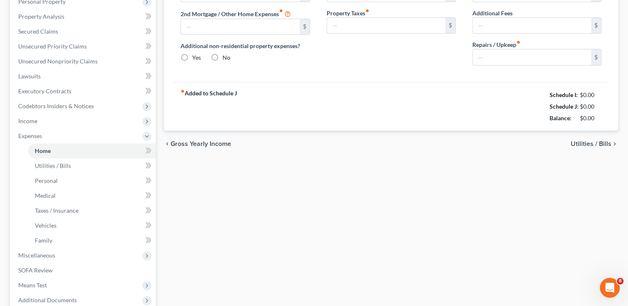
type input "800.00"
type input "0.00"
radio input "true"
type input "0.00"
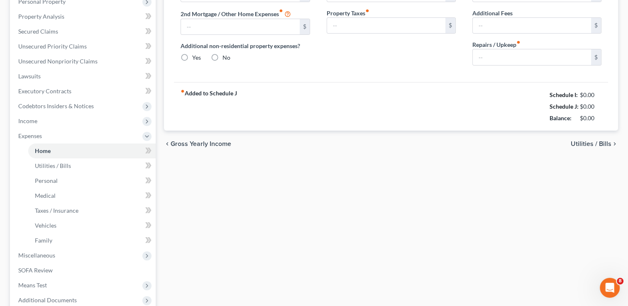
type input "0.00"
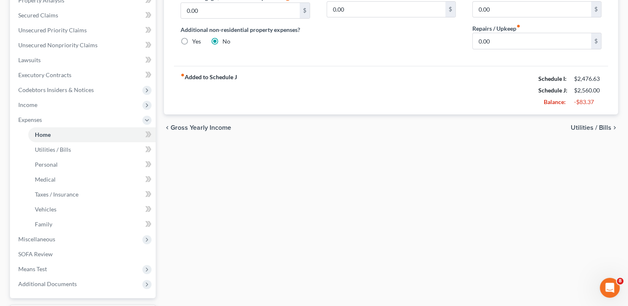
scroll to position [169, 0]
click at [591, 124] on span "Utilities / Bills" at bounding box center [591, 127] width 41 height 7
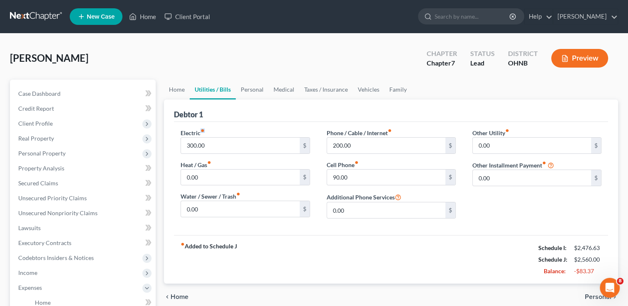
drag, startPoint x: 200, startPoint y: 135, endPoint x: 174, endPoint y: 138, distance: 25.5
click at [174, 138] on div "Electric fiber_manual_record 300.00 $ Heat / Gas fiber_manual_record 0.00 $ Wat…" at bounding box center [245, 177] width 146 height 97
drag, startPoint x: 174, startPoint y: 138, endPoint x: 218, endPoint y: 146, distance: 44.4
click at [218, 146] on input "300.00" at bounding box center [240, 146] width 118 height 16
type input "250"
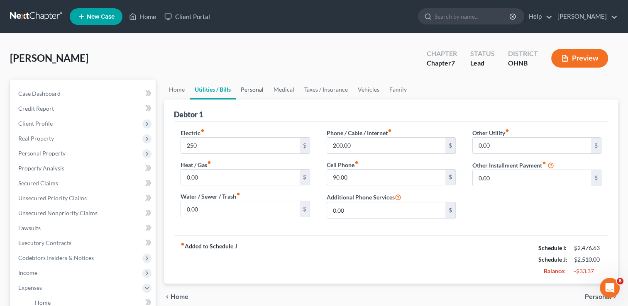
click at [256, 88] on link "Personal" at bounding box center [252, 90] width 33 height 20
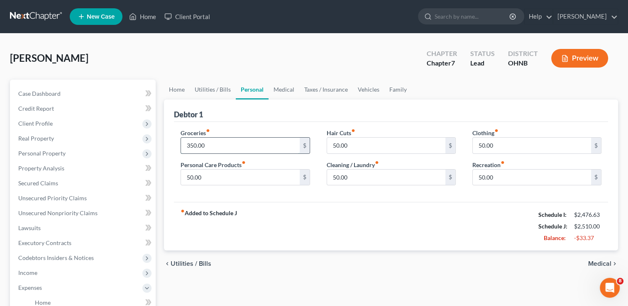
click at [192, 148] on input "350.00" at bounding box center [240, 146] width 118 height 16
type input "300"
click at [594, 263] on span "Medical" at bounding box center [599, 264] width 23 height 7
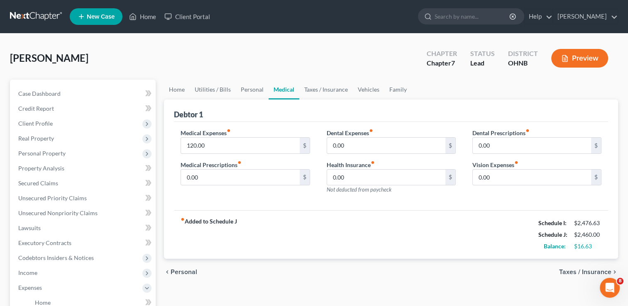
click at [590, 271] on span "Taxes / Insurance" at bounding box center [585, 272] width 52 height 7
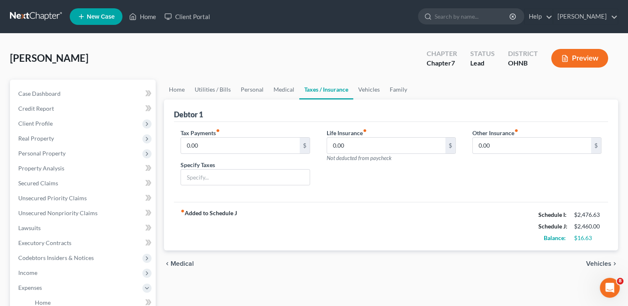
click at [599, 261] on span "Vehicles" at bounding box center [598, 264] width 25 height 7
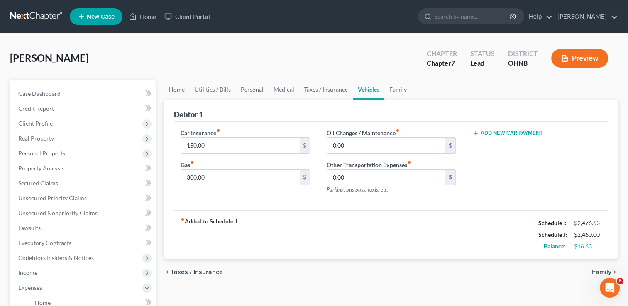
click at [606, 273] on span "Family" at bounding box center [602, 272] width 20 height 7
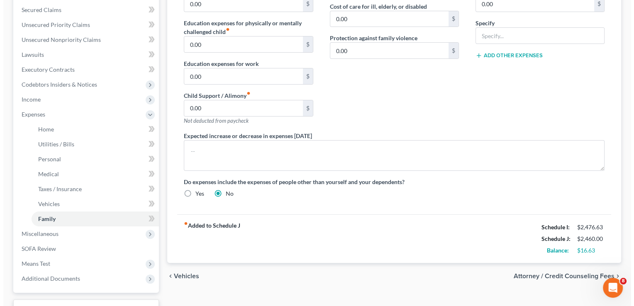
scroll to position [180, 0]
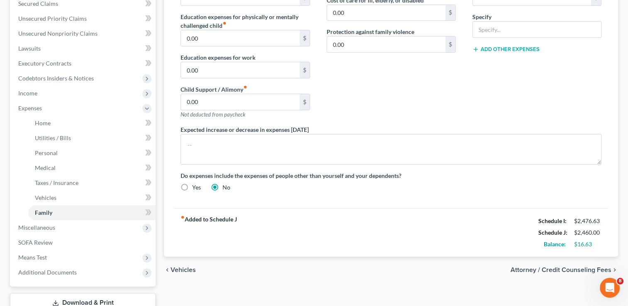
click at [552, 271] on span "Attorney / Credit Counseling Fees" at bounding box center [561, 270] width 101 height 7
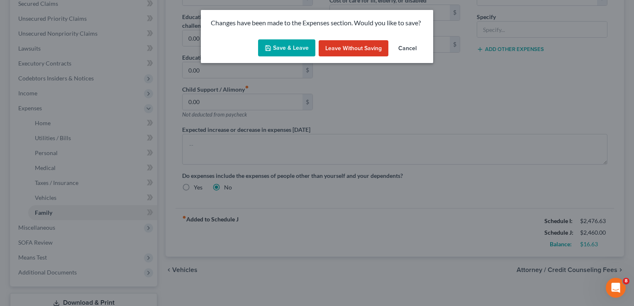
click at [282, 45] on button "Save & Leave" at bounding box center [286, 47] width 57 height 17
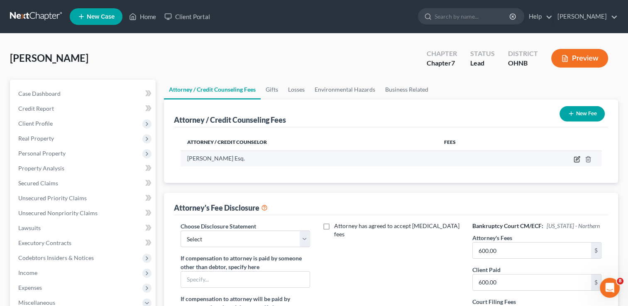
click at [576, 160] on icon "button" at bounding box center [578, 159] width 4 height 4
select select "36"
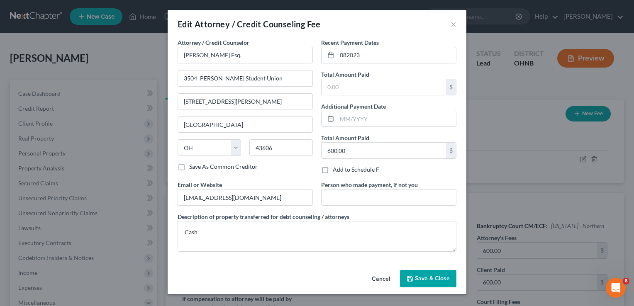
click at [426, 275] on span "Save & Close" at bounding box center [432, 278] width 35 height 7
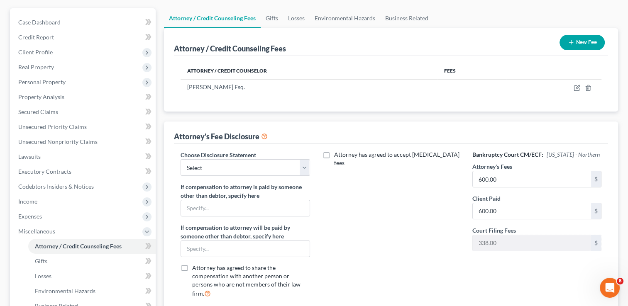
scroll to position [139, 0]
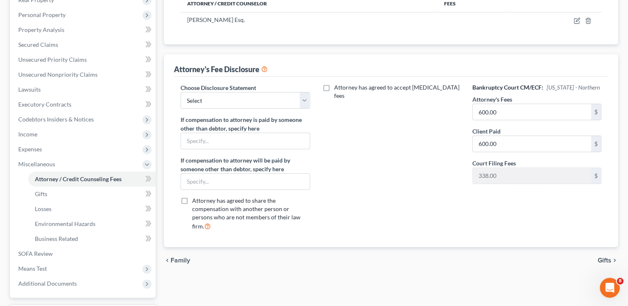
click at [606, 257] on span "Gifts" at bounding box center [605, 260] width 14 height 7
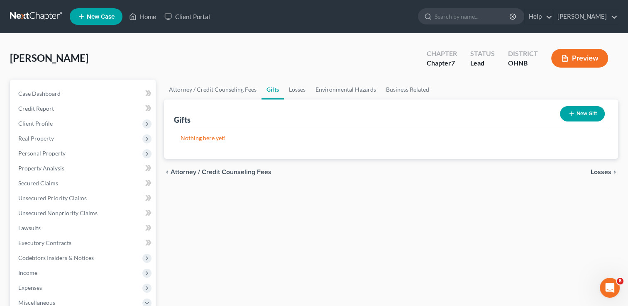
click at [597, 172] on span "Losses" at bounding box center [601, 172] width 21 height 7
click at [597, 172] on span "Environmental Hazards" at bounding box center [577, 172] width 70 height 7
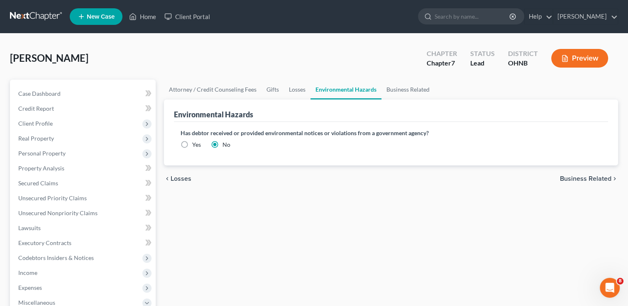
click at [589, 177] on span "Business Related" at bounding box center [585, 179] width 51 height 7
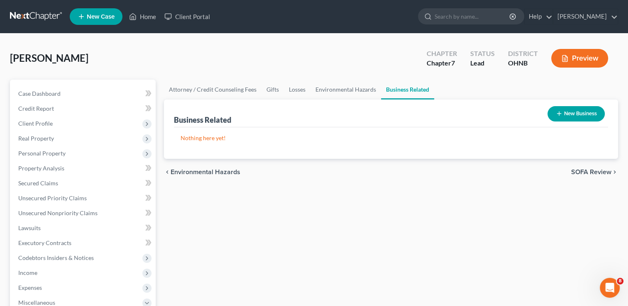
click at [587, 171] on span "SOFA Review" at bounding box center [591, 172] width 40 height 7
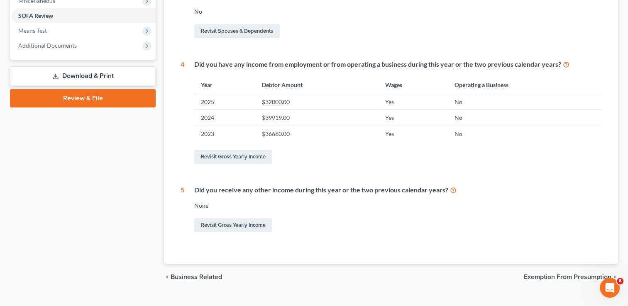
scroll to position [317, 0]
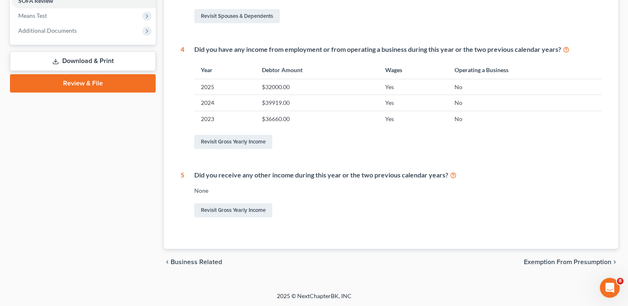
click at [564, 260] on span "Exemption from Presumption" at bounding box center [568, 262] width 88 height 7
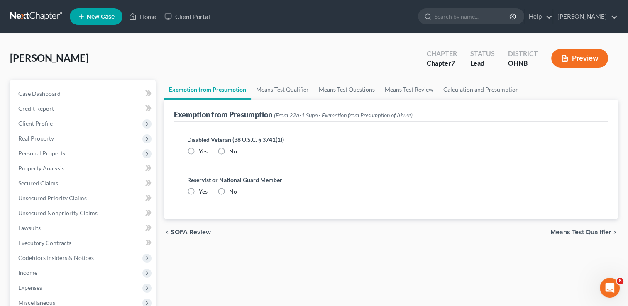
click at [229, 152] on label "No" at bounding box center [233, 151] width 8 height 8
click at [232, 152] on input "No" at bounding box center [234, 149] width 5 height 5
radio input "true"
click at [229, 192] on label "No" at bounding box center [233, 192] width 8 height 8
click at [232, 192] on input "No" at bounding box center [234, 190] width 5 height 5
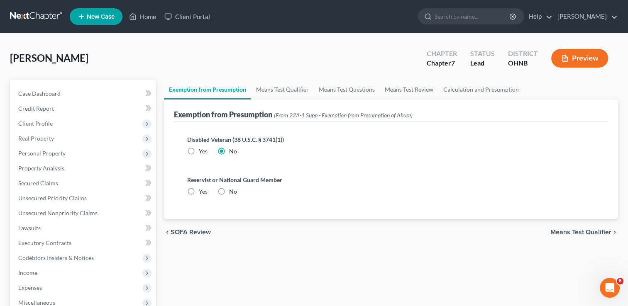
radio input "true"
click at [567, 230] on span "Means Test Qualifier" at bounding box center [580, 232] width 61 height 7
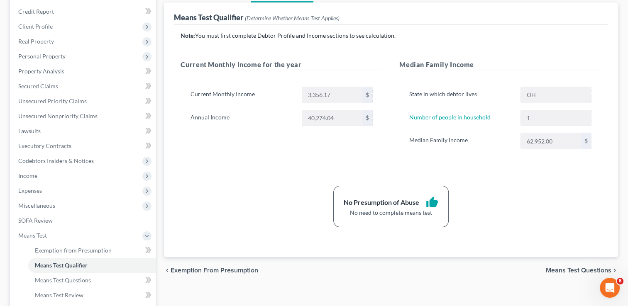
scroll to position [108, 0]
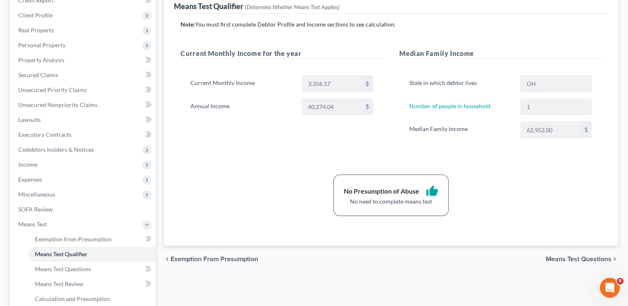
click at [583, 257] on span "Means Test Questions" at bounding box center [579, 259] width 66 height 7
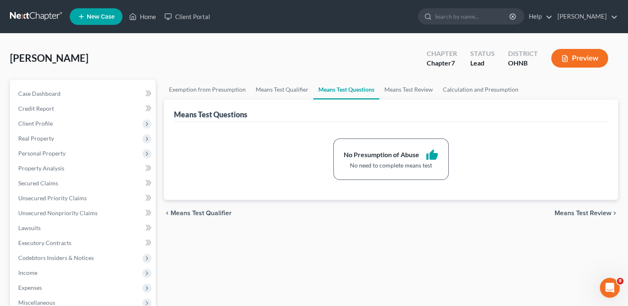
click at [573, 213] on span "Means Test Review" at bounding box center [583, 213] width 57 height 7
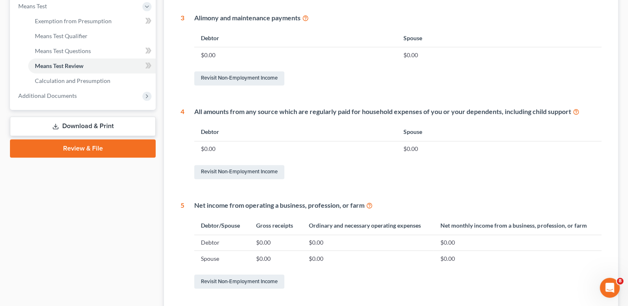
scroll to position [398, 0]
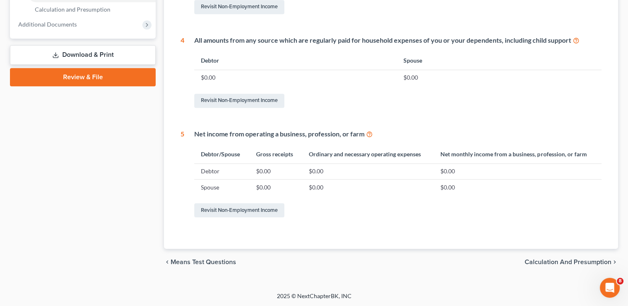
click at [535, 262] on span "Calculation and Presumption" at bounding box center [568, 262] width 87 height 7
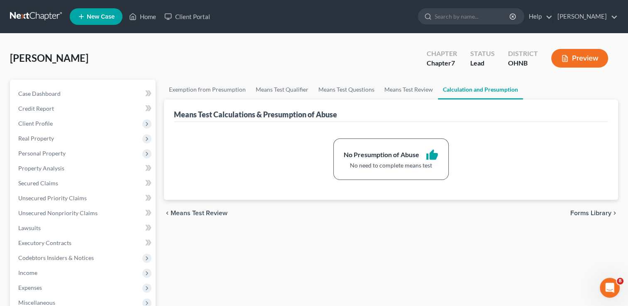
click at [580, 213] on span "Forms Library" at bounding box center [590, 213] width 41 height 7
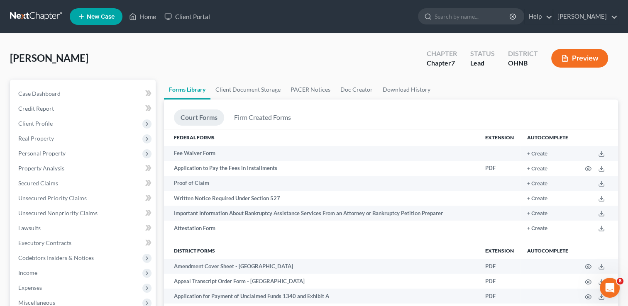
click at [580, 213] on td at bounding box center [596, 213] width 43 height 15
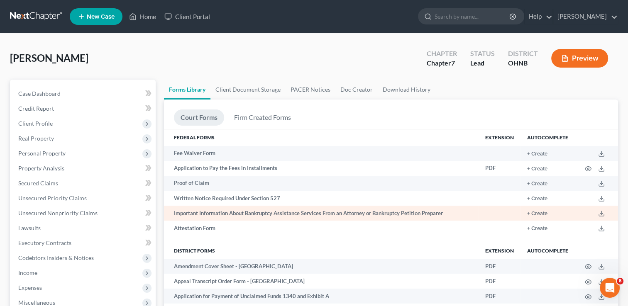
drag, startPoint x: 545, startPoint y: 218, endPoint x: 431, endPoint y: 213, distance: 113.9
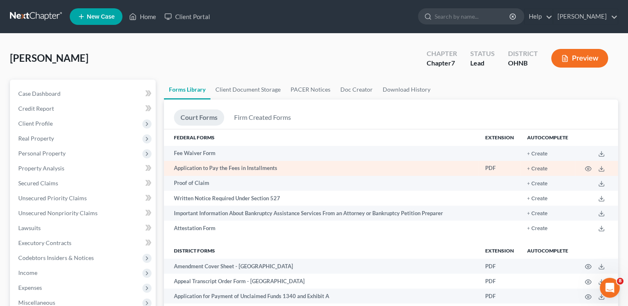
drag, startPoint x: 431, startPoint y: 213, endPoint x: 225, endPoint y: 170, distance: 209.9
click at [225, 170] on td "Application to Pay the Fees in Installments" at bounding box center [321, 168] width 315 height 15
click at [533, 169] on button "+ Create" at bounding box center [537, 168] width 20 height 5
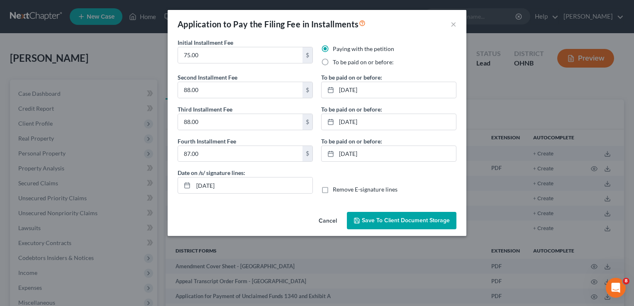
click at [333, 62] on label "To be paid on or before:" at bounding box center [363, 62] width 61 height 8
click at [336, 62] on input "To be paid on or before:" at bounding box center [338, 60] width 5 height 5
radio input "true"
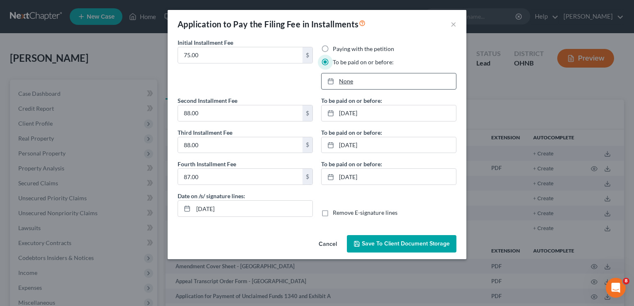
click at [342, 82] on link "None" at bounding box center [389, 81] width 135 height 16
type input "[DATE]"
drag, startPoint x: 399, startPoint y: 165, endPoint x: 335, endPoint y: 162, distance: 63.6
click at [331, 192] on div "Date on /s/ signature lines: [DATE] Remove E-signature lines" at bounding box center [317, 208] width 287 height 32
click at [348, 109] on link "[DATE]" at bounding box center [389, 113] width 135 height 16
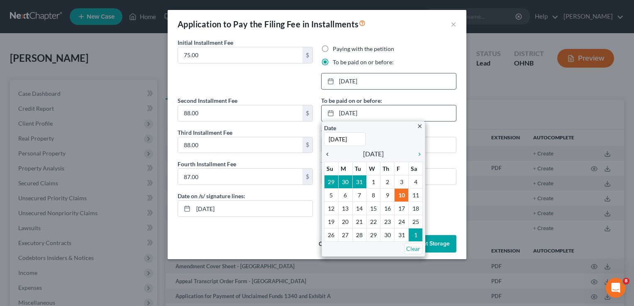
click at [326, 154] on icon "chevron_left" at bounding box center [329, 154] width 11 height 7
click at [421, 151] on icon "chevron_right" at bounding box center [417, 154] width 11 height 7
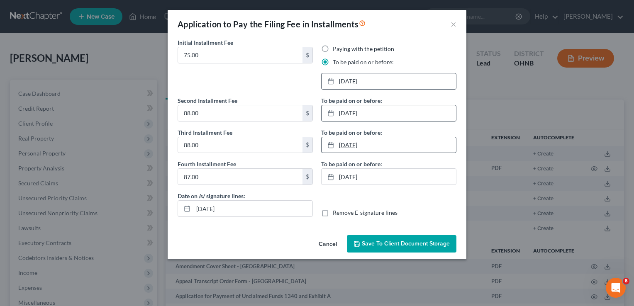
click at [358, 144] on link "[DATE]" at bounding box center [389, 145] width 135 height 16
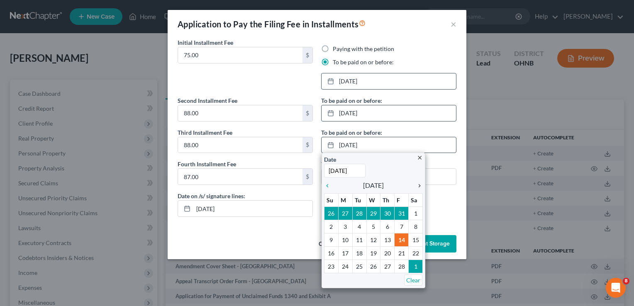
click at [420, 185] on icon "chevron_right" at bounding box center [417, 186] width 11 height 7
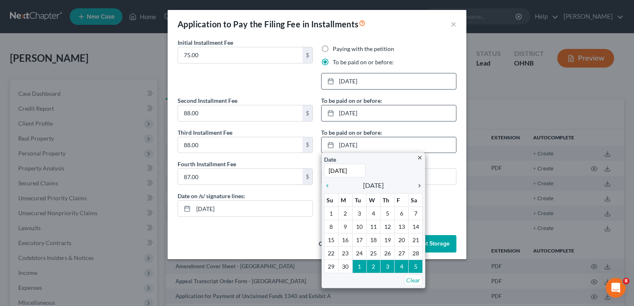
click at [420, 185] on icon "chevron_right" at bounding box center [417, 186] width 11 height 7
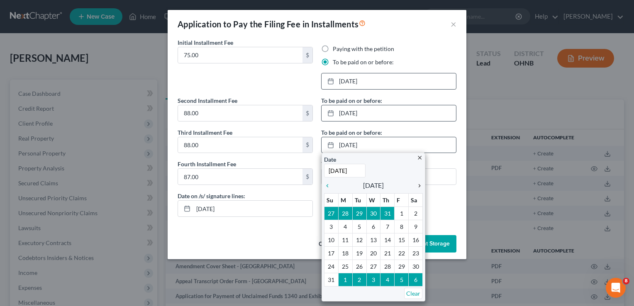
click at [420, 185] on icon "chevron_right" at bounding box center [417, 186] width 11 height 7
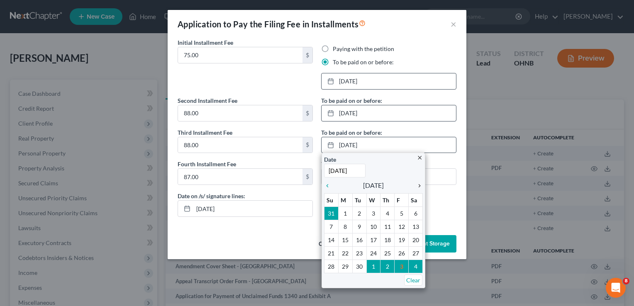
click at [420, 185] on icon "chevron_right" at bounding box center [417, 186] width 11 height 7
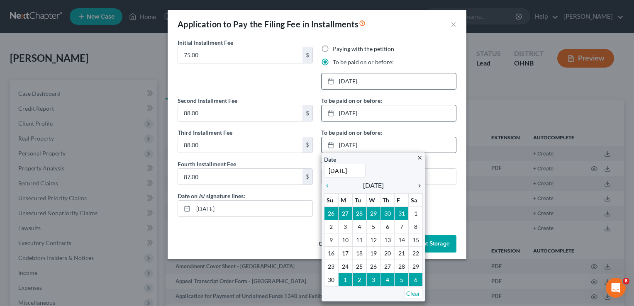
click at [420, 185] on icon "chevron_right" at bounding box center [417, 186] width 11 height 7
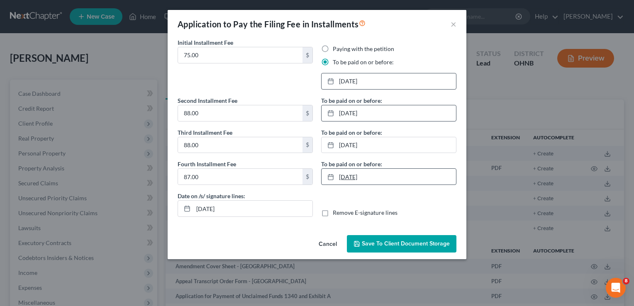
click at [345, 174] on link "[DATE]" at bounding box center [389, 177] width 135 height 16
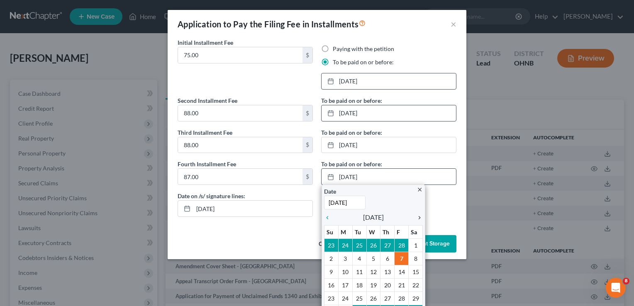
click at [412, 218] on icon "chevron_right" at bounding box center [417, 218] width 11 height 7
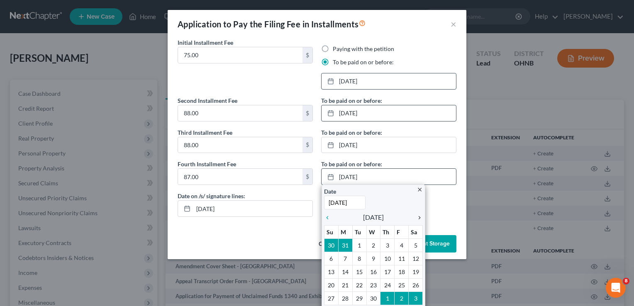
click at [412, 218] on icon "chevron_right" at bounding box center [417, 218] width 11 height 7
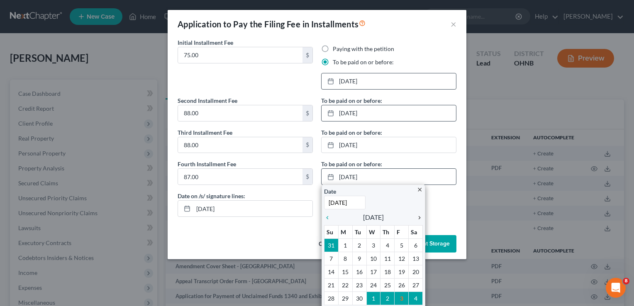
click at [412, 218] on icon "chevron_right" at bounding box center [417, 218] width 11 height 7
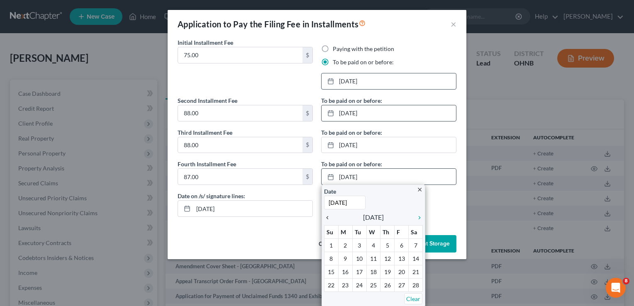
click at [325, 217] on icon "chevron_left" at bounding box center [329, 218] width 11 height 7
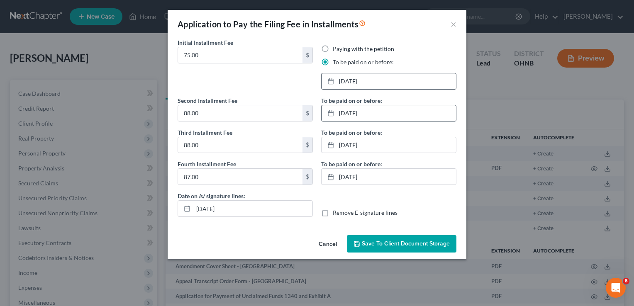
drag, startPoint x: 379, startPoint y: 250, endPoint x: 362, endPoint y: 247, distance: 17.3
click at [362, 247] on button "Save to Client Document Storage" at bounding box center [402, 243] width 110 height 17
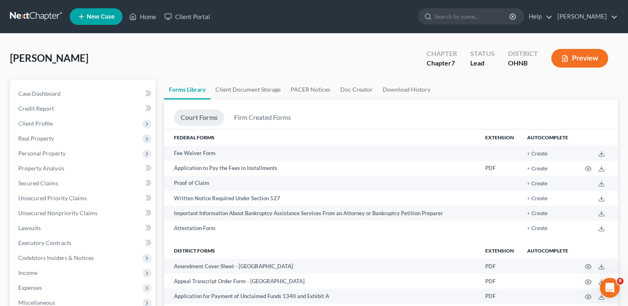
drag, startPoint x: 566, startPoint y: 55, endPoint x: 565, endPoint y: 50, distance: 4.9
click at [565, 50] on button "Preview" at bounding box center [579, 58] width 57 height 19
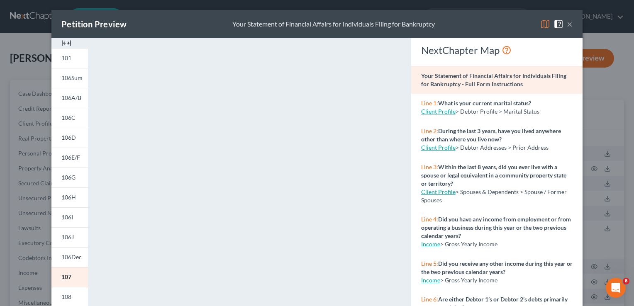
drag, startPoint x: 566, startPoint y: 23, endPoint x: 445, endPoint y: 11, distance: 121.4
click at [445, 11] on div "Petition Preview Your Statement of Financial Affairs for Individuals Filing for…" at bounding box center [316, 24] width 531 height 28
click at [567, 22] on button "×" at bounding box center [570, 24] width 6 height 10
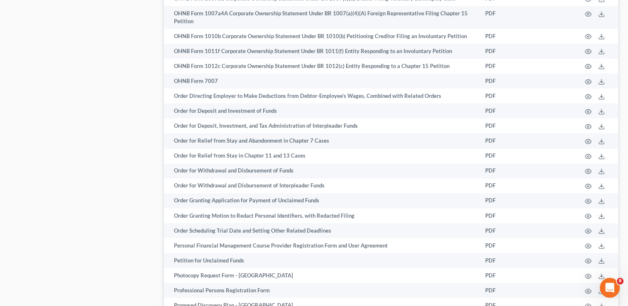
scroll to position [1238, 0]
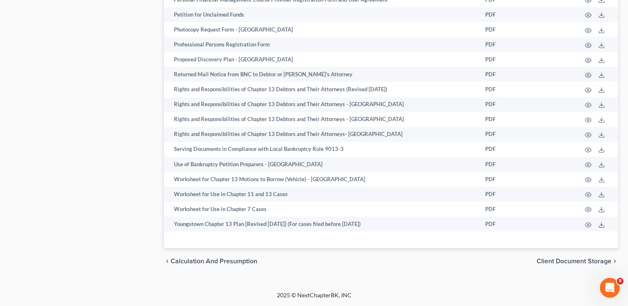
click at [563, 263] on span "Client Document Storage" at bounding box center [574, 261] width 75 height 7
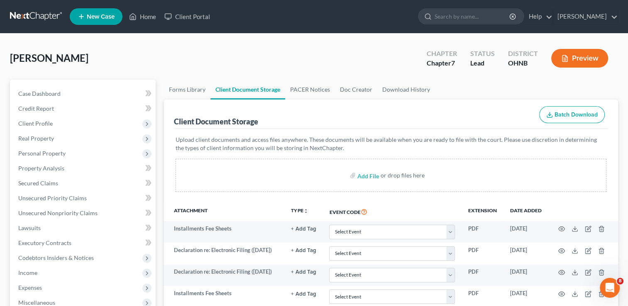
scroll to position [209, 0]
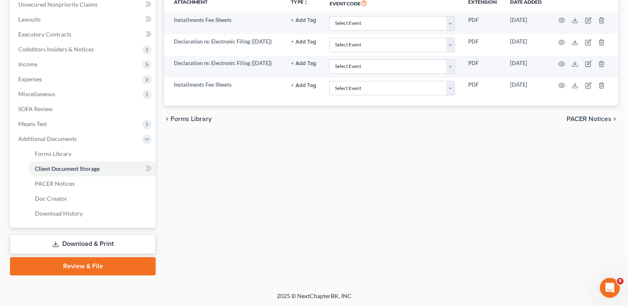
click at [53, 268] on link "Review & File" at bounding box center [83, 266] width 146 height 18
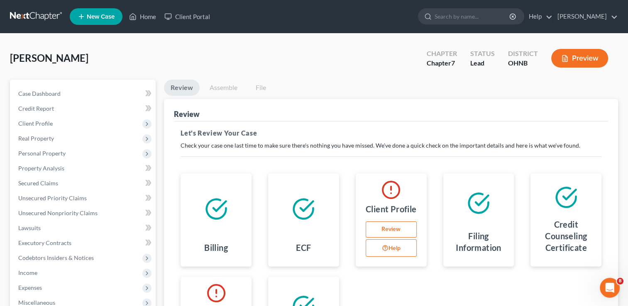
drag, startPoint x: 394, startPoint y: 230, endPoint x: 384, endPoint y: 225, distance: 11.5
click at [384, 225] on link "Review" at bounding box center [391, 230] width 51 height 17
select select "0"
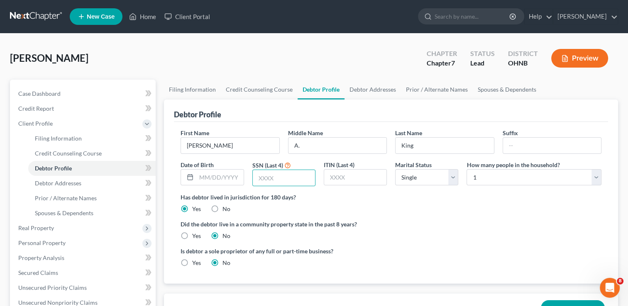
drag, startPoint x: 276, startPoint y: 181, endPoint x: 255, endPoint y: 167, distance: 25.8
click at [255, 167] on label "SSN (Last 4)" at bounding box center [267, 165] width 31 height 9
click at [258, 176] on input "text" at bounding box center [284, 178] width 62 height 16
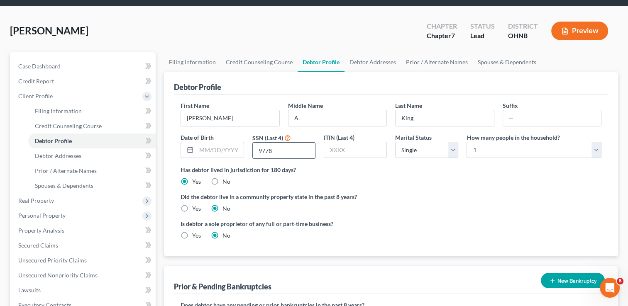
scroll to position [28, 0]
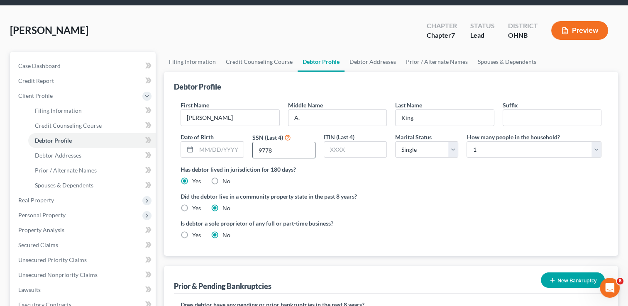
click at [268, 149] on input "9778" at bounding box center [284, 150] width 62 height 16
type input "9798"
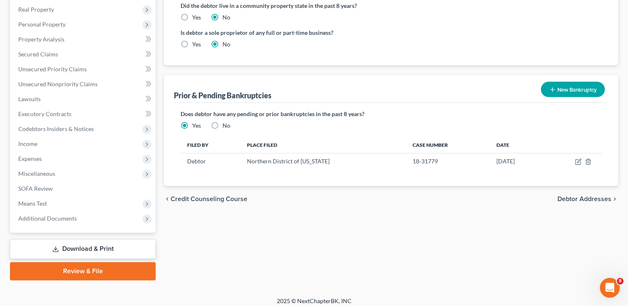
scroll to position [216, 0]
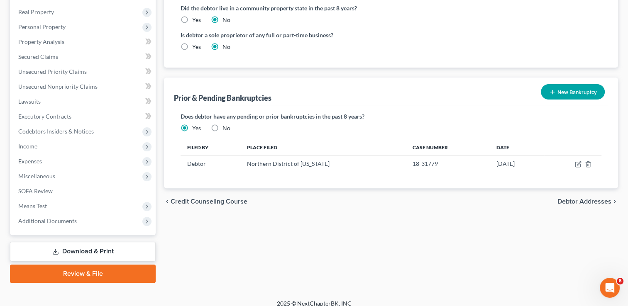
click at [597, 199] on span "Debtor Addresses" at bounding box center [585, 201] width 54 height 7
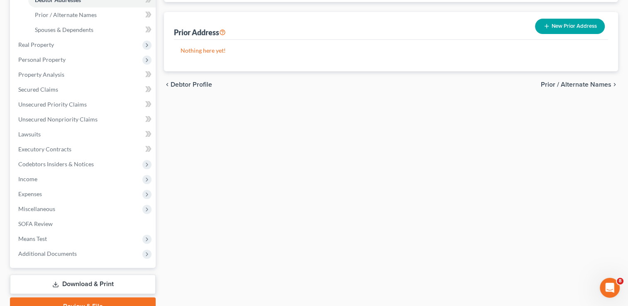
scroll to position [224, 0]
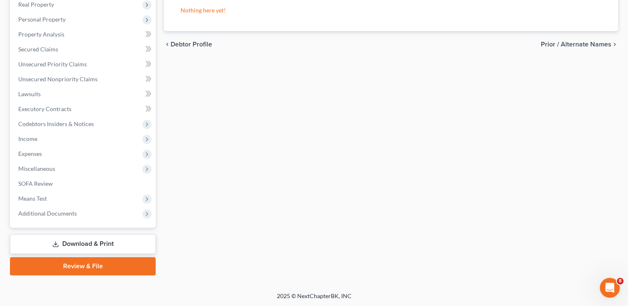
click at [117, 265] on link "Review & File" at bounding box center [83, 266] width 146 height 18
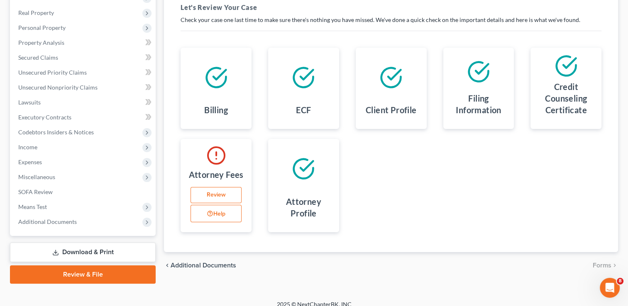
scroll to position [128, 0]
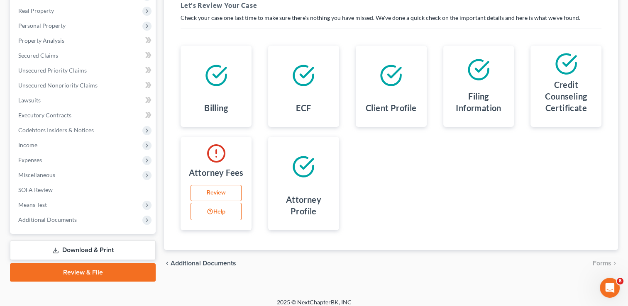
click at [216, 193] on link "Review" at bounding box center [216, 193] width 51 height 17
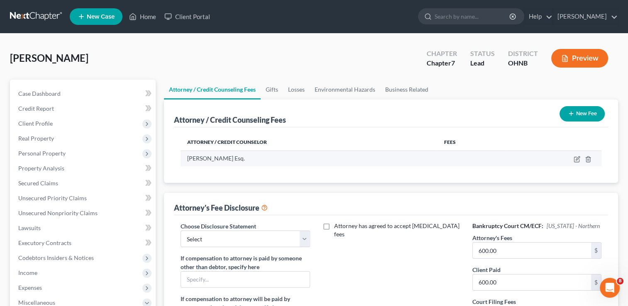
drag, startPoint x: 578, startPoint y: 157, endPoint x: 573, endPoint y: 163, distance: 7.9
drag, startPoint x: 573, startPoint y: 163, endPoint x: 484, endPoint y: 151, distance: 89.7
click at [453, 160] on td at bounding box center [472, 159] width 69 height 16
click at [576, 159] on icon "button" at bounding box center [577, 159] width 7 height 7
select select "36"
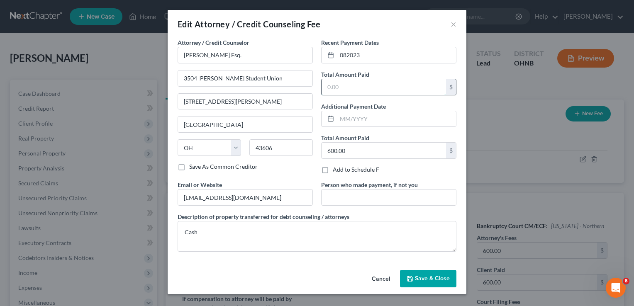
click at [339, 84] on input "text" at bounding box center [384, 87] width 125 height 16
type input "600"
click at [301, 163] on div "Save As Common Creditor" at bounding box center [245, 167] width 135 height 8
click at [332, 56] on icon at bounding box center [331, 55] width 7 height 7
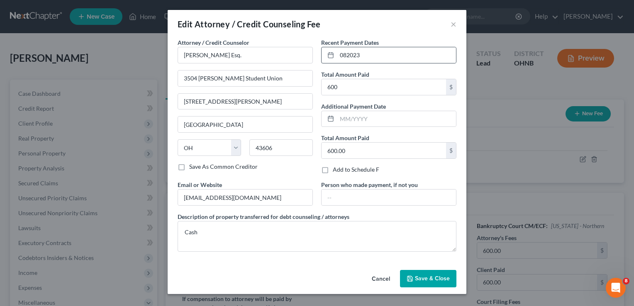
click at [332, 56] on icon at bounding box center [331, 55] width 7 height 7
drag, startPoint x: 355, startPoint y: 51, endPoint x: 324, endPoint y: 57, distance: 30.8
click at [324, 57] on div at bounding box center [329, 55] width 15 height 16
click at [341, 56] on input "082023" at bounding box center [396, 55] width 119 height 16
type input "/"
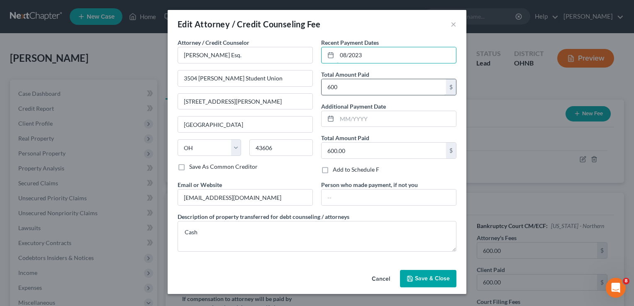
type input "08/2023"
drag, startPoint x: 347, startPoint y: 86, endPoint x: 318, endPoint y: 88, distance: 29.6
drag, startPoint x: 318, startPoint y: 88, endPoint x: 345, endPoint y: 85, distance: 28.1
click at [344, 83] on input "600" at bounding box center [384, 87] width 125 height 16
type input "600.00"
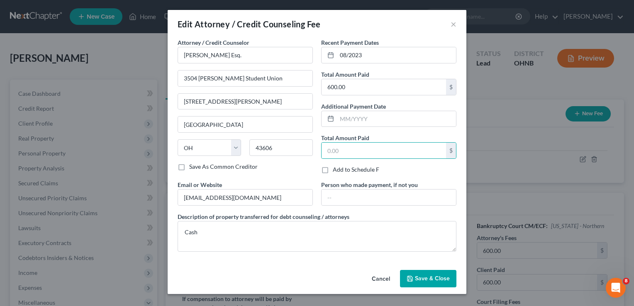
click at [416, 275] on span "Save & Close" at bounding box center [432, 278] width 35 height 7
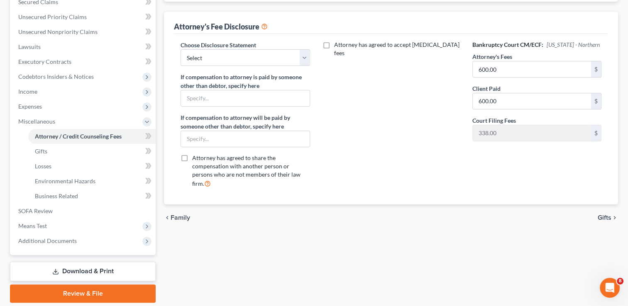
scroll to position [209, 0]
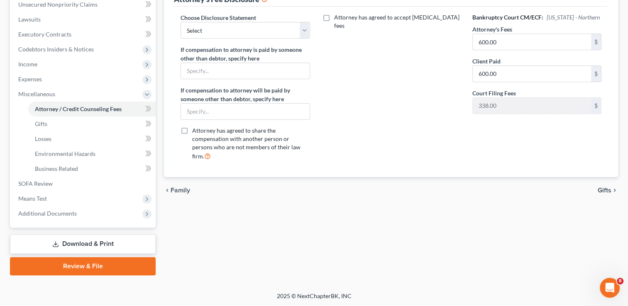
click at [93, 265] on link "Review & File" at bounding box center [83, 266] width 146 height 18
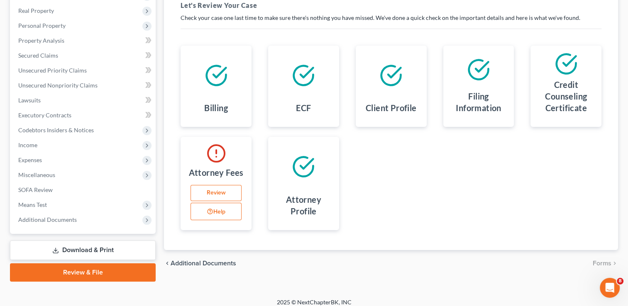
scroll to position [134, 0]
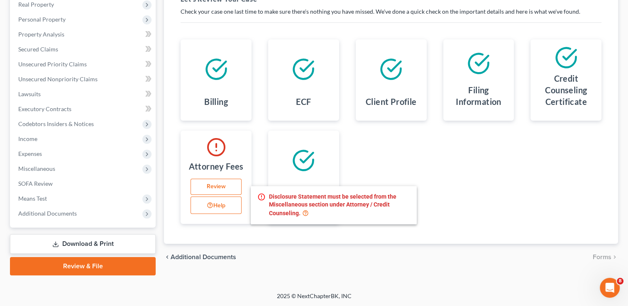
click at [204, 203] on button "Help" at bounding box center [216, 205] width 51 height 17
click at [227, 187] on link "Review" at bounding box center [216, 187] width 51 height 17
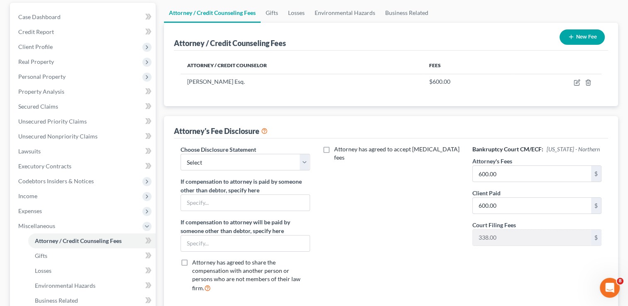
scroll to position [91, 0]
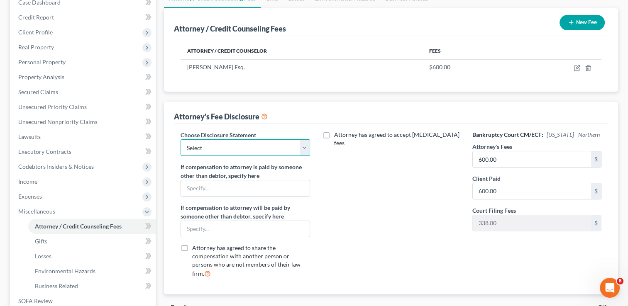
click at [306, 148] on select "Select [PERSON_NAME]" at bounding box center [245, 147] width 129 height 17
select select "0"
click at [181, 139] on select "Select [PERSON_NAME]" at bounding box center [245, 147] width 129 height 17
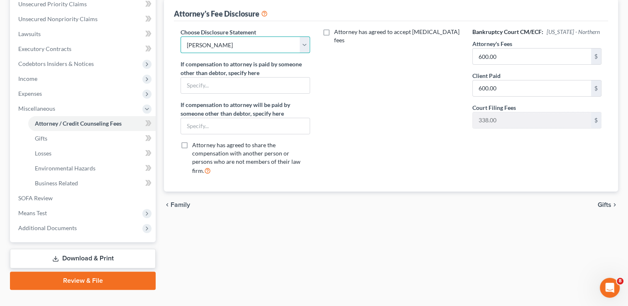
scroll to position [209, 0]
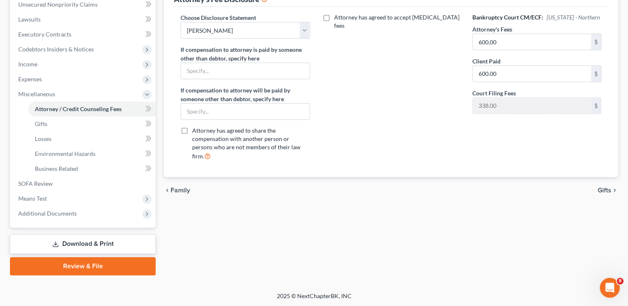
click at [88, 265] on link "Review & File" at bounding box center [83, 266] width 146 height 18
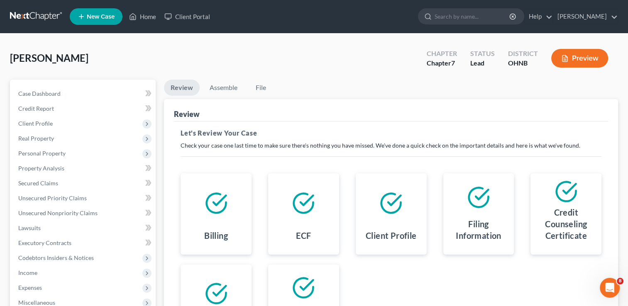
scroll to position [134, 0]
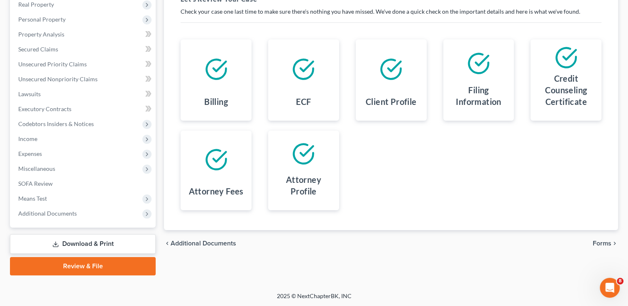
click at [603, 241] on span "Forms" at bounding box center [602, 243] width 19 height 7
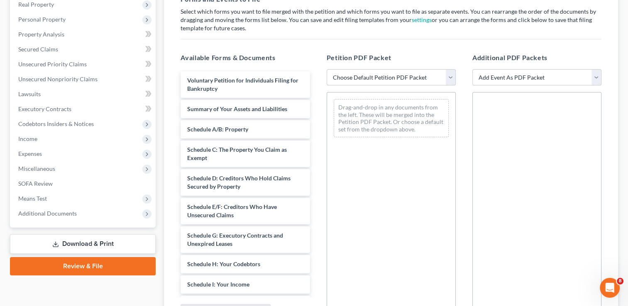
click at [453, 73] on select "Choose Default Petition PDF Packet Complete Bankruptcy Petition (all forms and …" at bounding box center [391, 77] width 129 height 17
select select "0"
click at [327, 69] on select "Choose Default Petition PDF Packet Complete Bankruptcy Petition (all forms and …" at bounding box center [391, 77] width 129 height 17
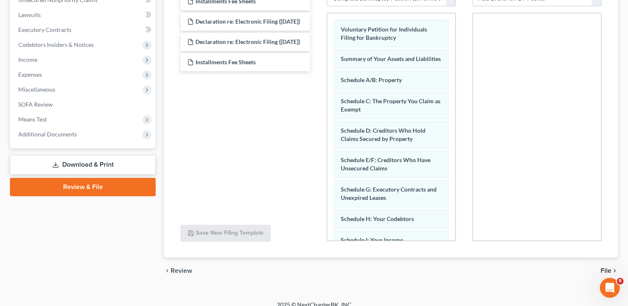
scroll to position [222, 0]
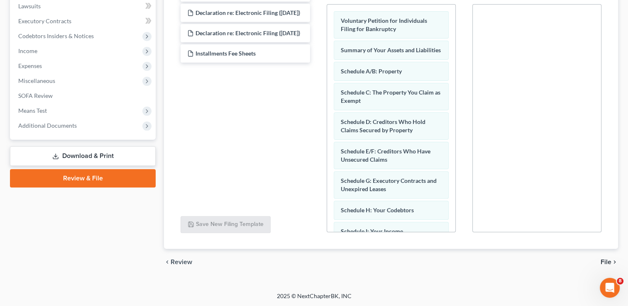
click at [605, 260] on span "File" at bounding box center [606, 262] width 11 height 7
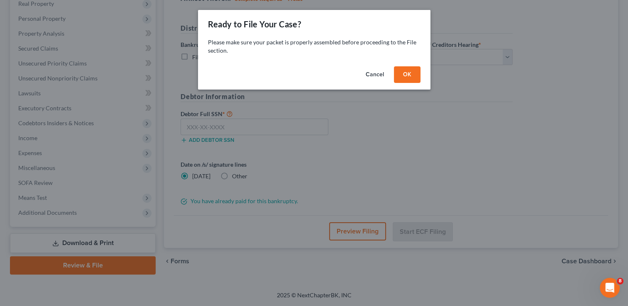
scroll to position [134, 0]
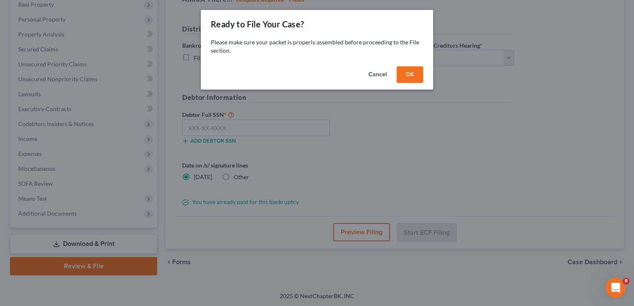
click at [415, 77] on button "OK" at bounding box center [410, 74] width 27 height 17
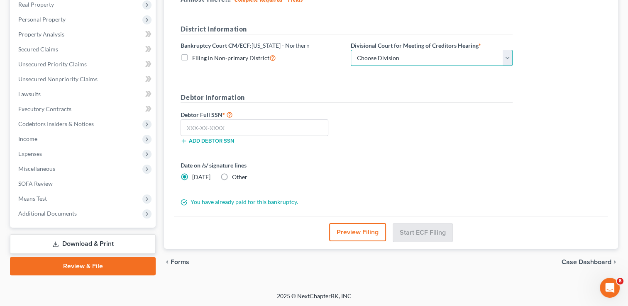
click at [508, 61] on select "Choose Division Akron [GEOGRAPHIC_DATA] [GEOGRAPHIC_DATA] [GEOGRAPHIC_DATA] [GE…" at bounding box center [432, 58] width 162 height 17
select select "3"
click at [351, 50] on select "Choose Division Akron [GEOGRAPHIC_DATA] [GEOGRAPHIC_DATA] [GEOGRAPHIC_DATA] [GE…" at bounding box center [432, 58] width 162 height 17
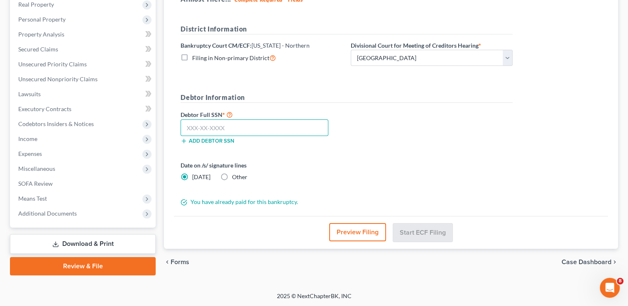
click at [192, 127] on input "text" at bounding box center [255, 128] width 148 height 17
type input "292-62-9798"
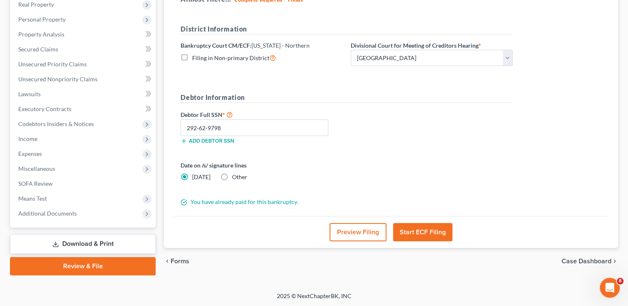
click at [422, 232] on button "Start ECF Filing" at bounding box center [422, 232] width 59 height 18
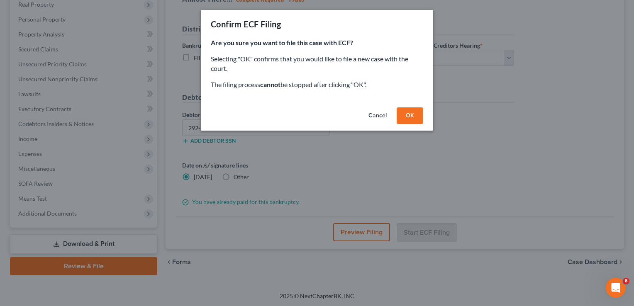
click at [413, 113] on button "OK" at bounding box center [410, 116] width 27 height 17
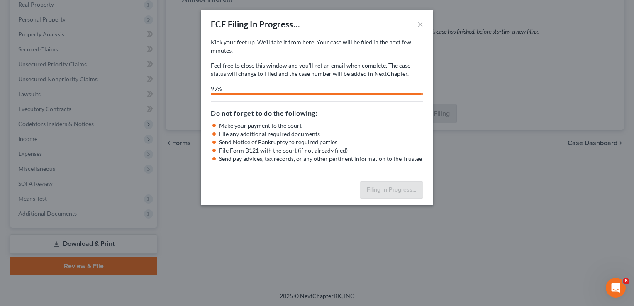
select select "3"
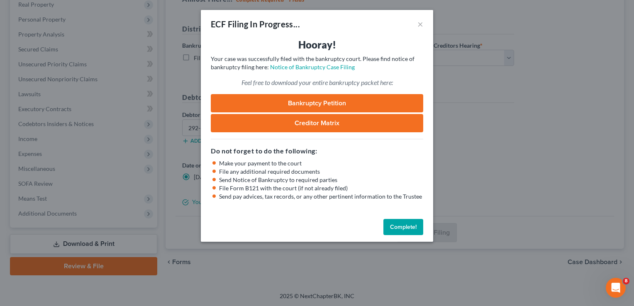
click at [400, 222] on button "Complete!" at bounding box center [404, 227] width 40 height 17
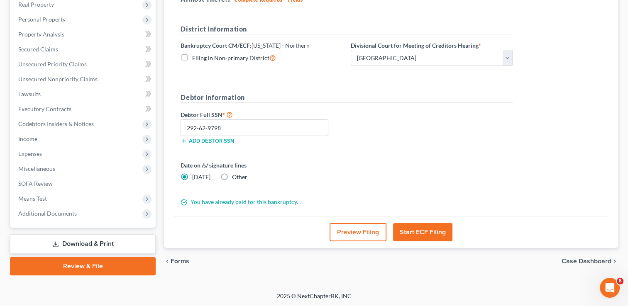
click at [594, 260] on span "Case Dashboard" at bounding box center [587, 261] width 50 height 7
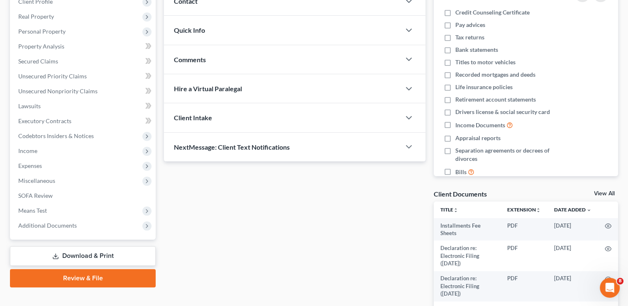
scroll to position [123, 0]
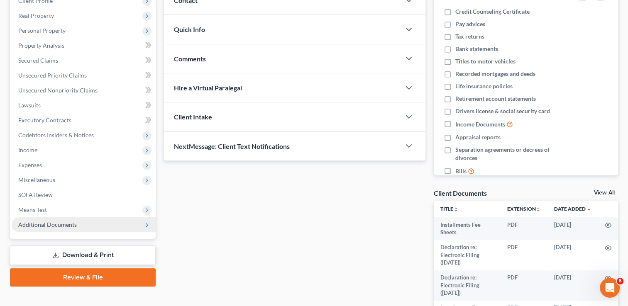
click at [50, 223] on span "Additional Documents" at bounding box center [47, 224] width 59 height 7
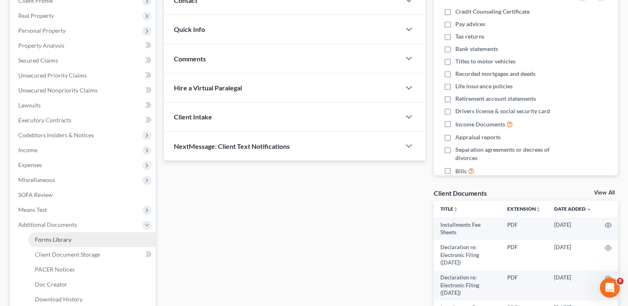
click at [70, 235] on link "Forms Library" at bounding box center [91, 239] width 127 height 15
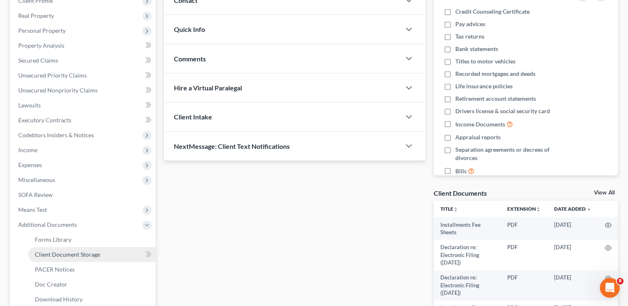
click at [71, 255] on span "Client Document Storage" at bounding box center [67, 254] width 65 height 7
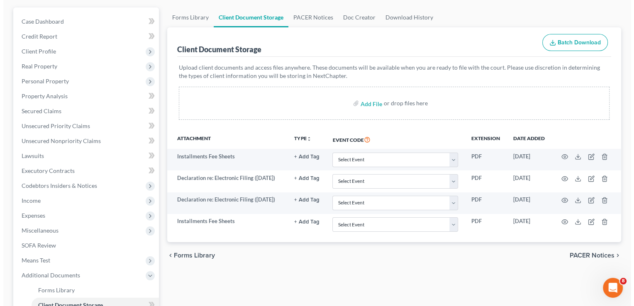
scroll to position [80, 0]
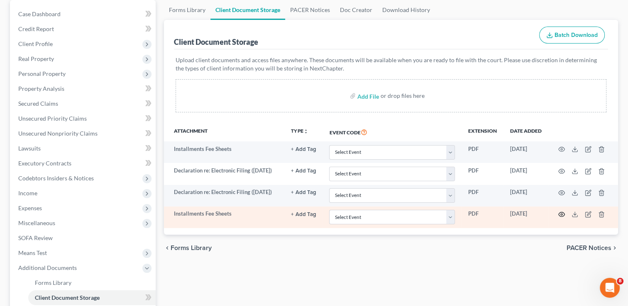
click at [561, 215] on circle "button" at bounding box center [562, 215] width 2 height 2
